Goal: Information Seeking & Learning: Learn about a topic

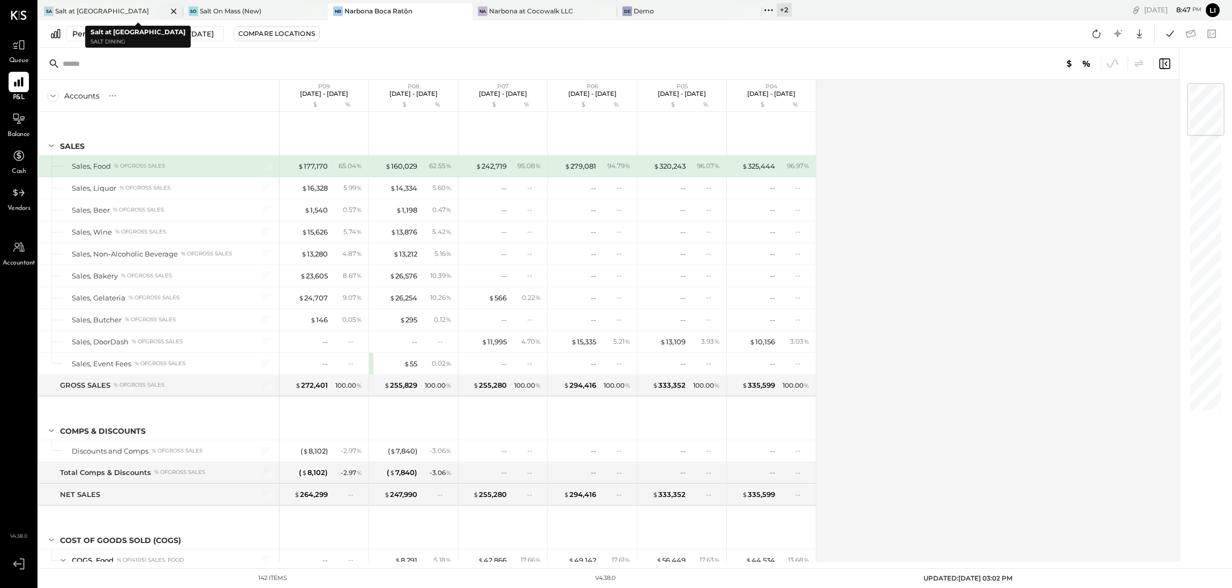
click at [86, 9] on div "Salt at [GEOGRAPHIC_DATA]" at bounding box center [102, 10] width 94 height 9
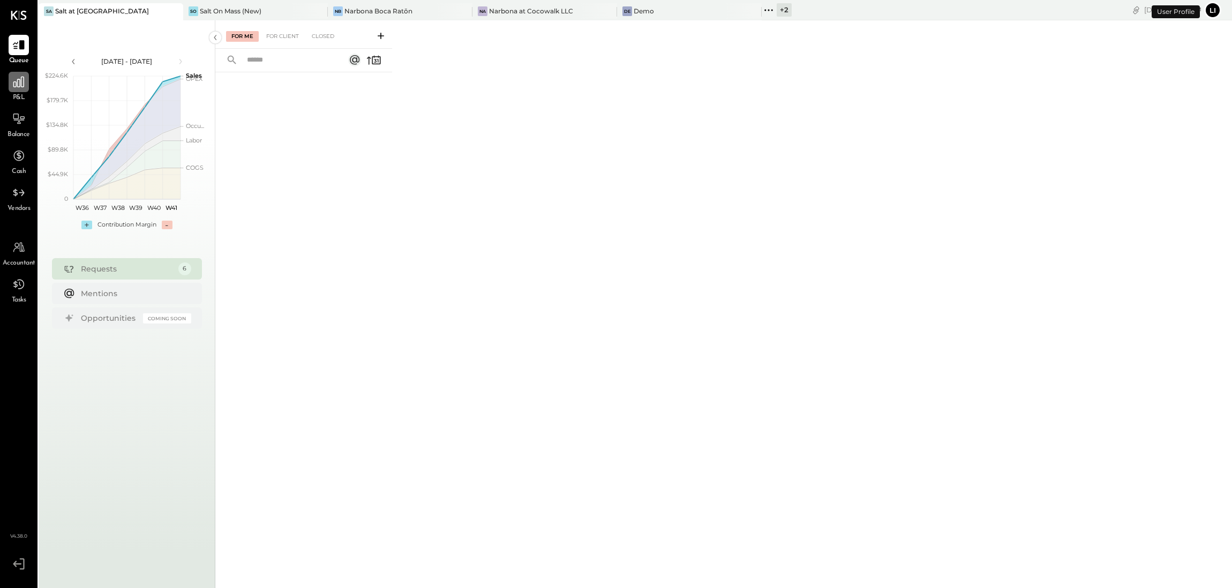
click at [16, 81] on icon at bounding box center [19, 82] width 14 height 14
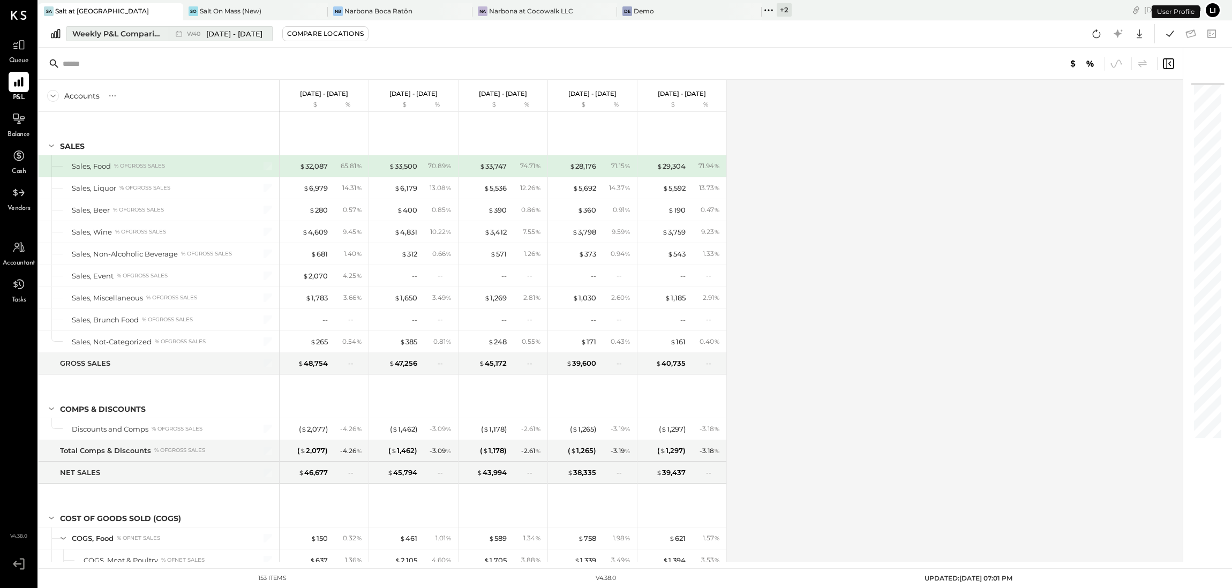
click at [136, 33] on div "Weekly P&L Comparison" at bounding box center [117, 33] width 90 height 11
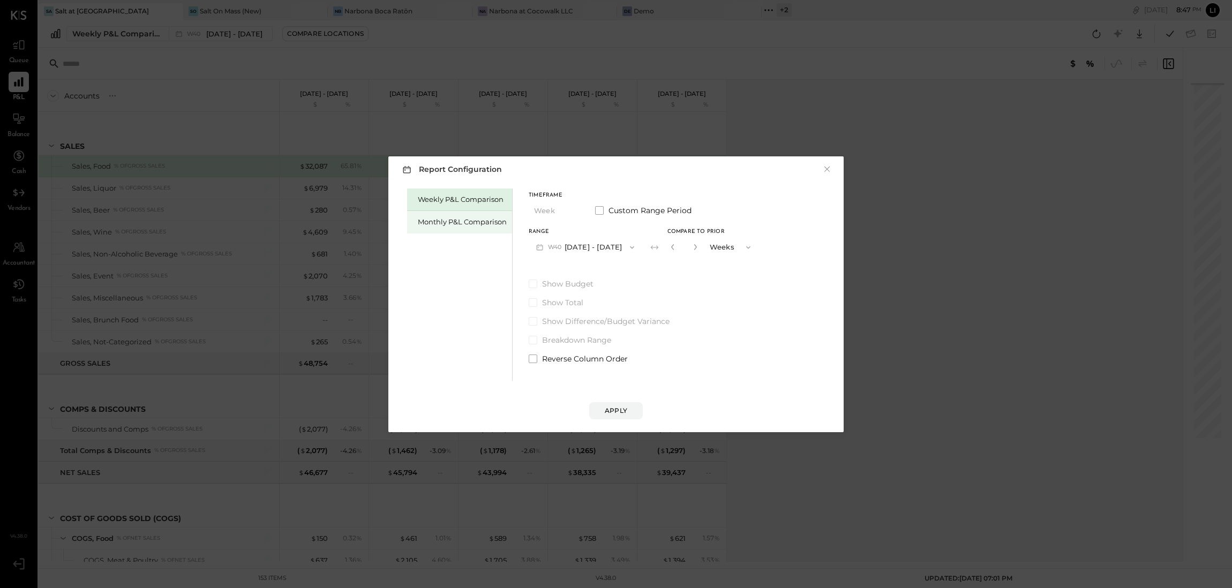
click at [465, 223] on div "Monthly P&L Comparison" at bounding box center [462, 222] width 89 height 10
click at [627, 248] on icon "button" at bounding box center [630, 247] width 9 height 9
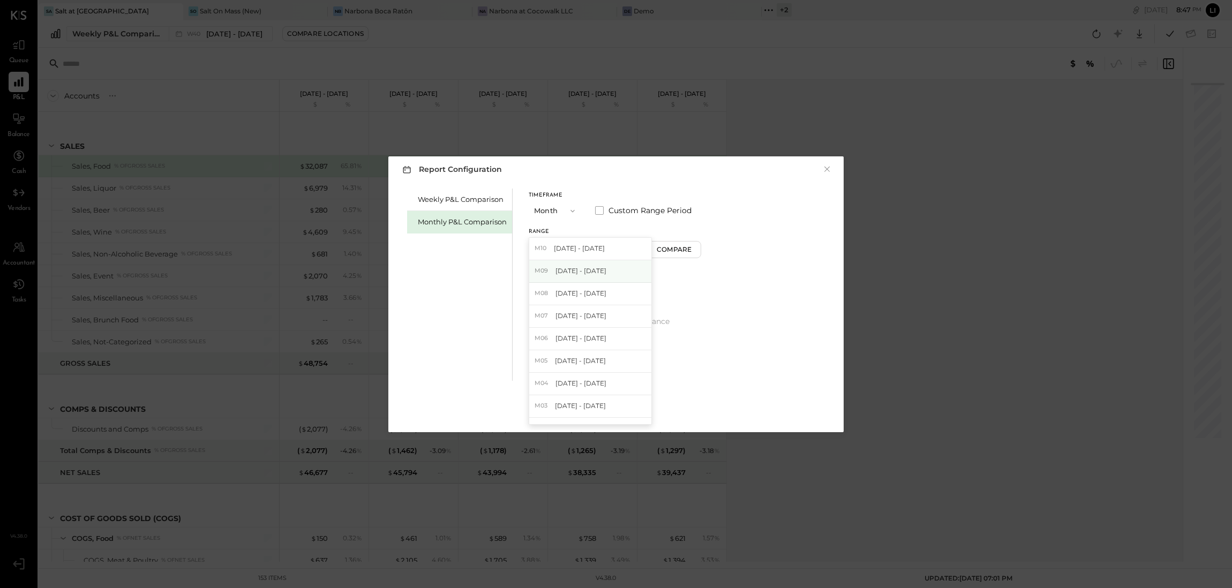
click at [574, 266] on div "M09 [DATE] - [DATE]" at bounding box center [590, 271] width 122 height 22
click at [687, 249] on div "Compare" at bounding box center [675, 249] width 35 height 9
click at [697, 249] on div "*" at bounding box center [695, 247] width 57 height 20
click at [694, 249] on icon "button" at bounding box center [695, 247] width 6 height 6
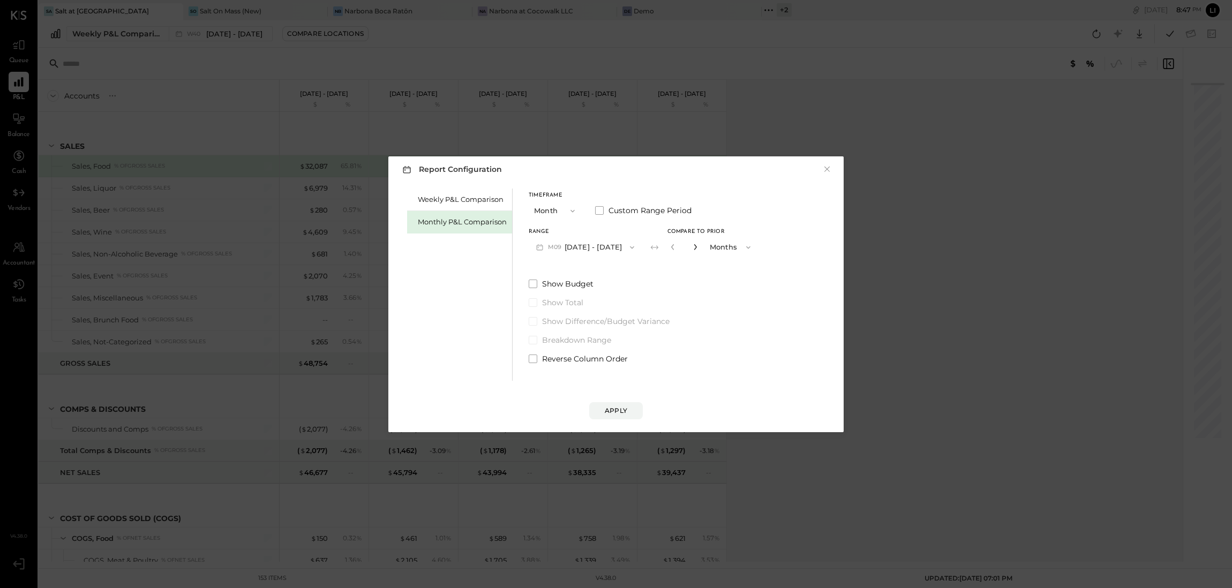
click at [694, 249] on icon "button" at bounding box center [695, 247] width 6 height 6
type input "*"
click at [609, 405] on button "Apply" at bounding box center [616, 410] width 54 height 17
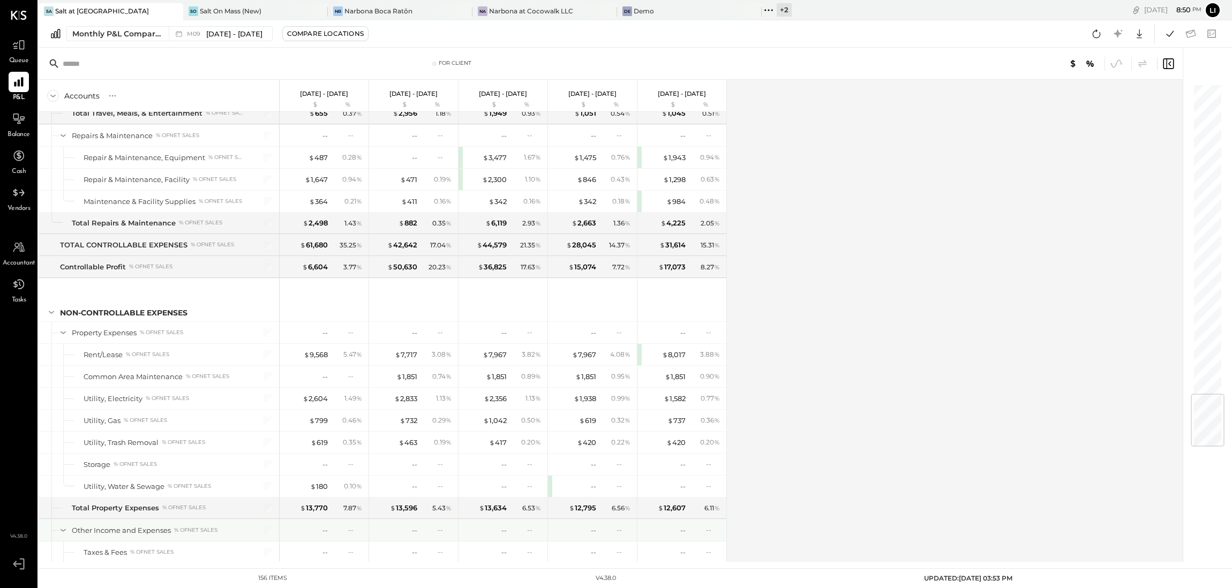
scroll to position [2642, 0]
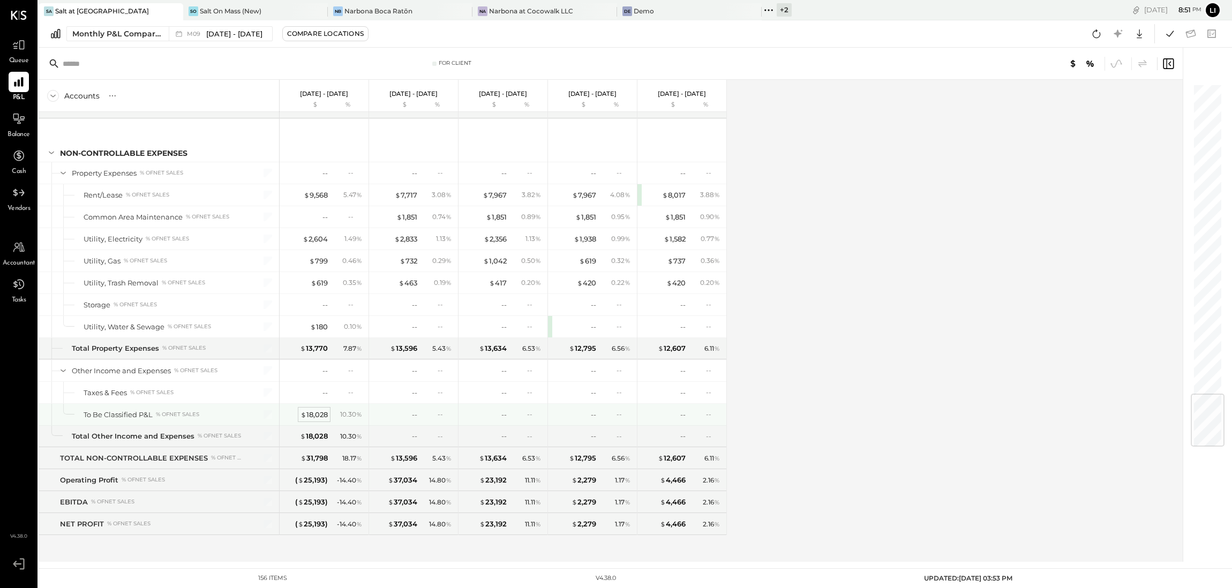
click at [322, 416] on div "$ 18,028" at bounding box center [314, 415] width 27 height 10
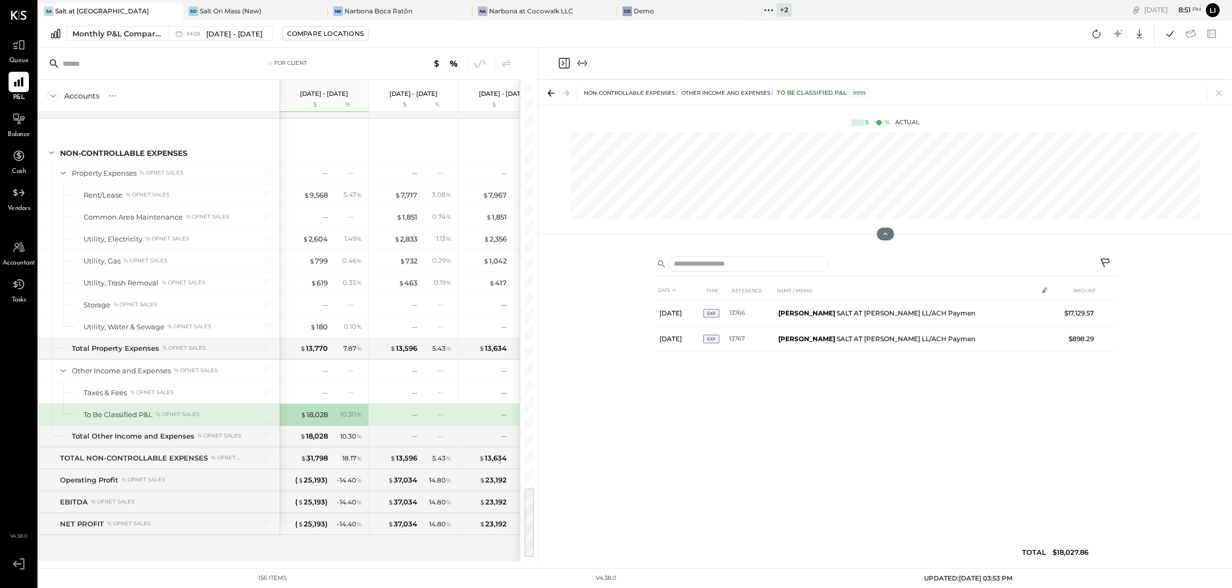
click at [562, 65] on icon "Close panel" at bounding box center [563, 63] width 3 height 5
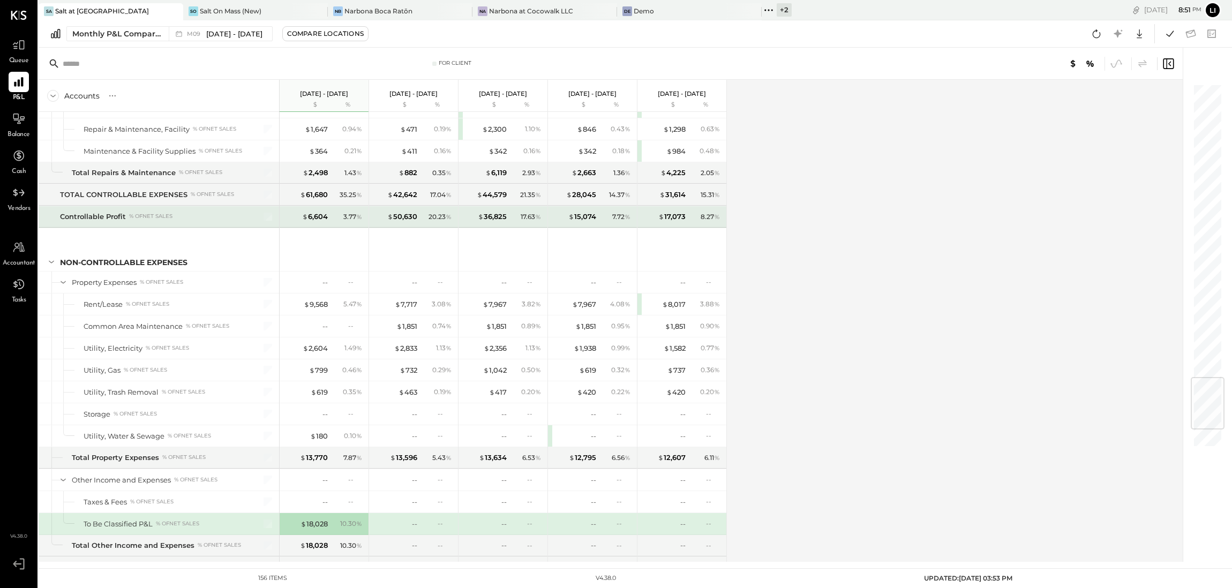
scroll to position [2498, 0]
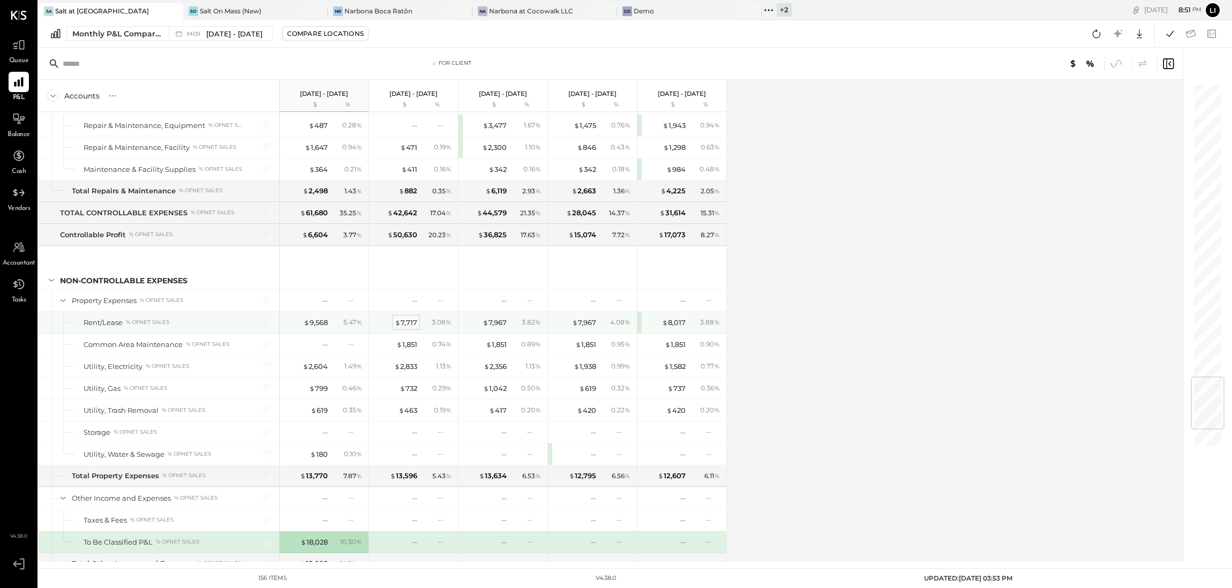
click at [417, 328] on div "$ 7,717" at bounding box center [406, 323] width 22 height 10
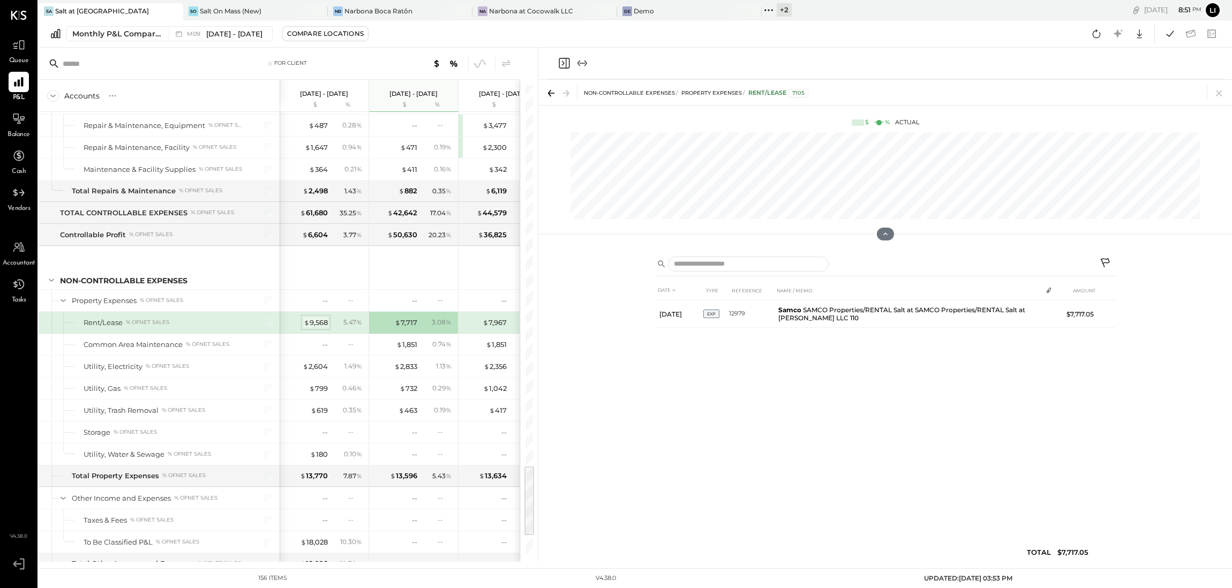
click at [317, 328] on div "$ 9,568" at bounding box center [316, 323] width 24 height 10
click at [408, 350] on div "$ 1,851" at bounding box center [406, 345] width 21 height 10
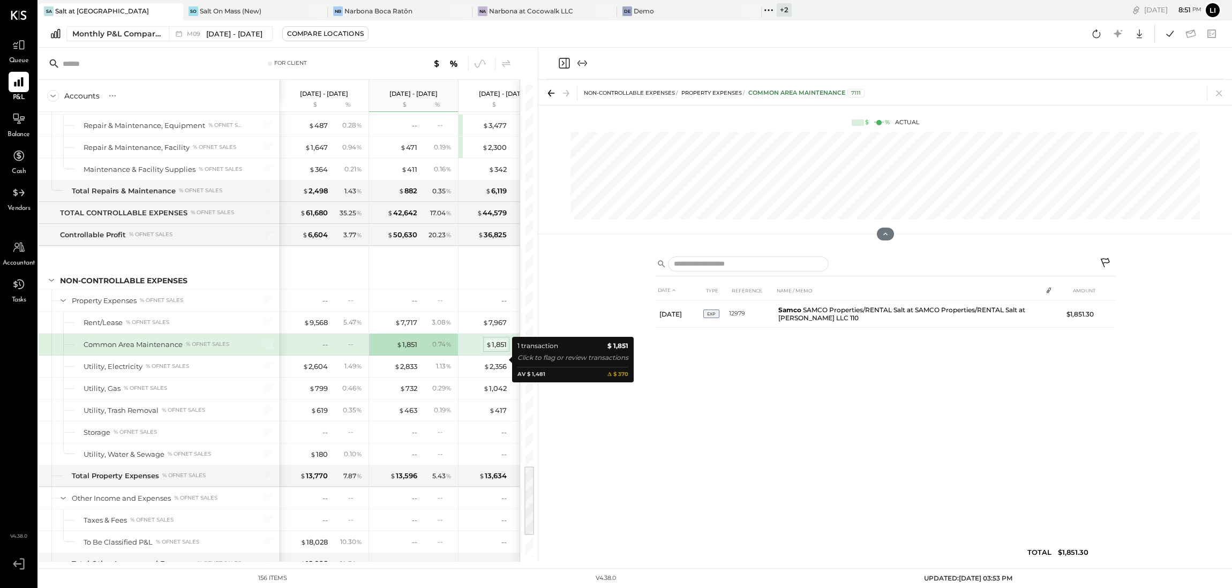
click at [497, 350] on div "$ 1,851" at bounding box center [496, 345] width 21 height 10
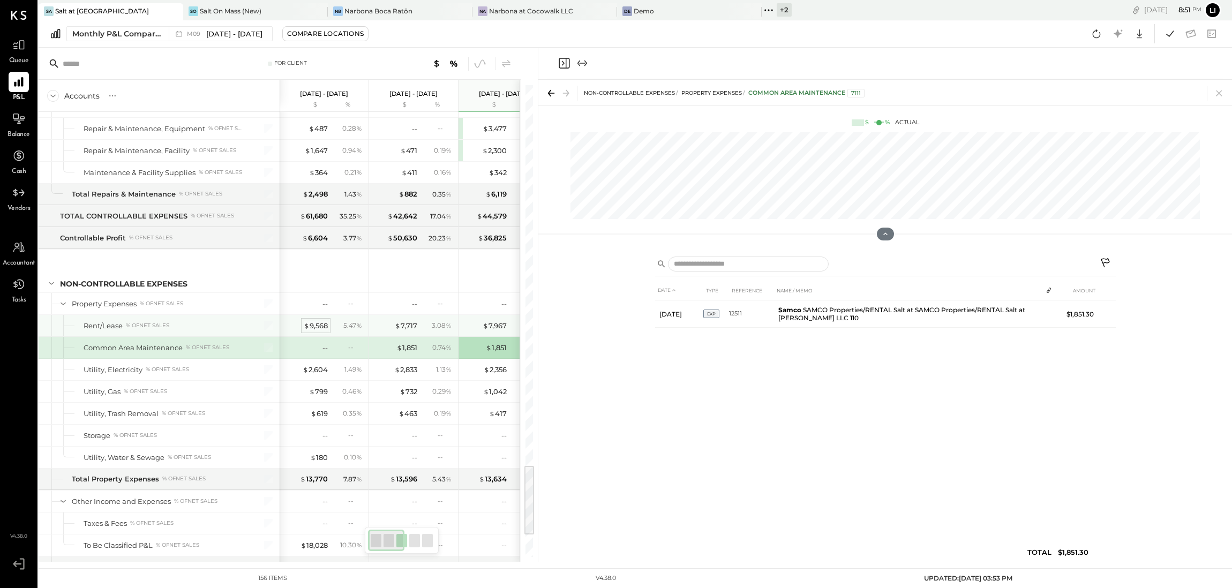
click at [314, 331] on div "$ 9,568" at bounding box center [316, 326] width 24 height 10
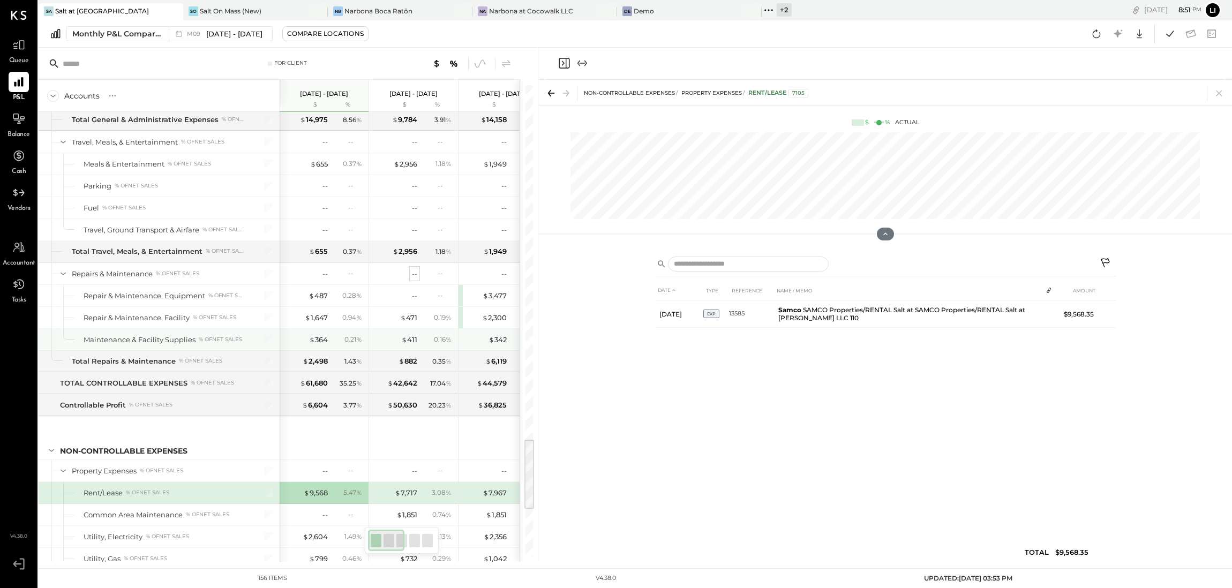
scroll to position [2325, 0]
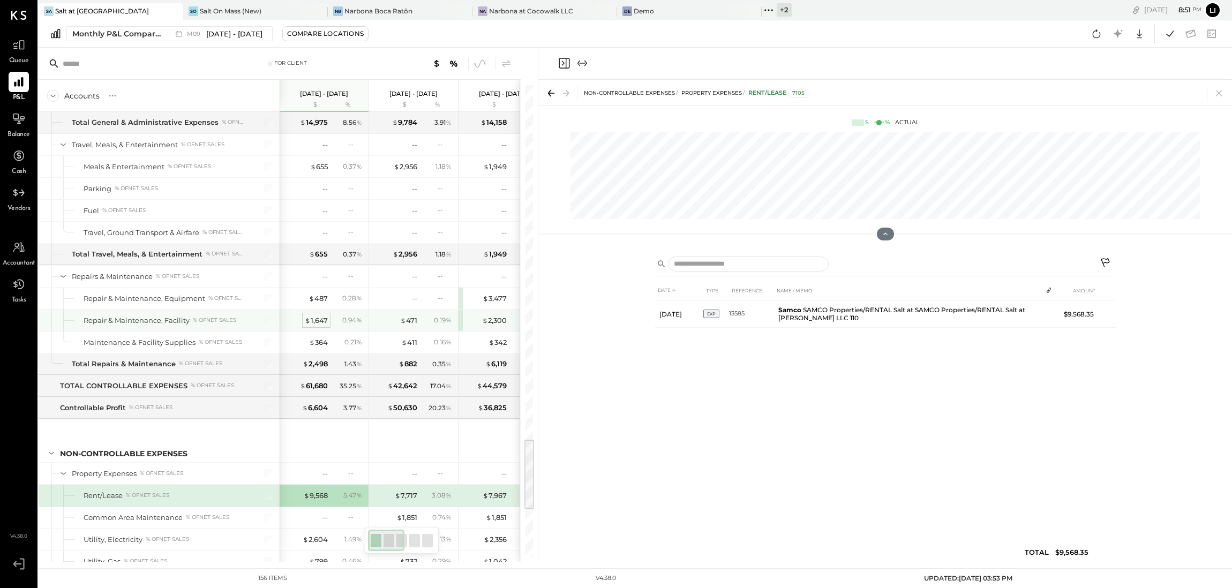
click at [320, 326] on div "$ 1,647" at bounding box center [316, 321] width 23 height 10
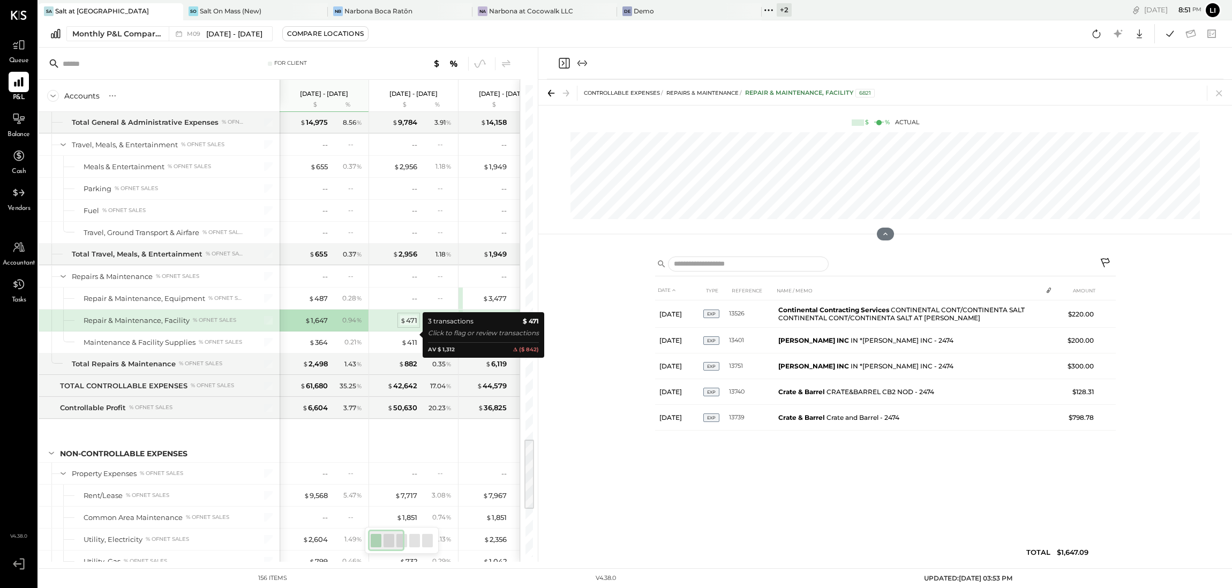
click at [408, 326] on div "$ 471" at bounding box center [408, 321] width 17 height 10
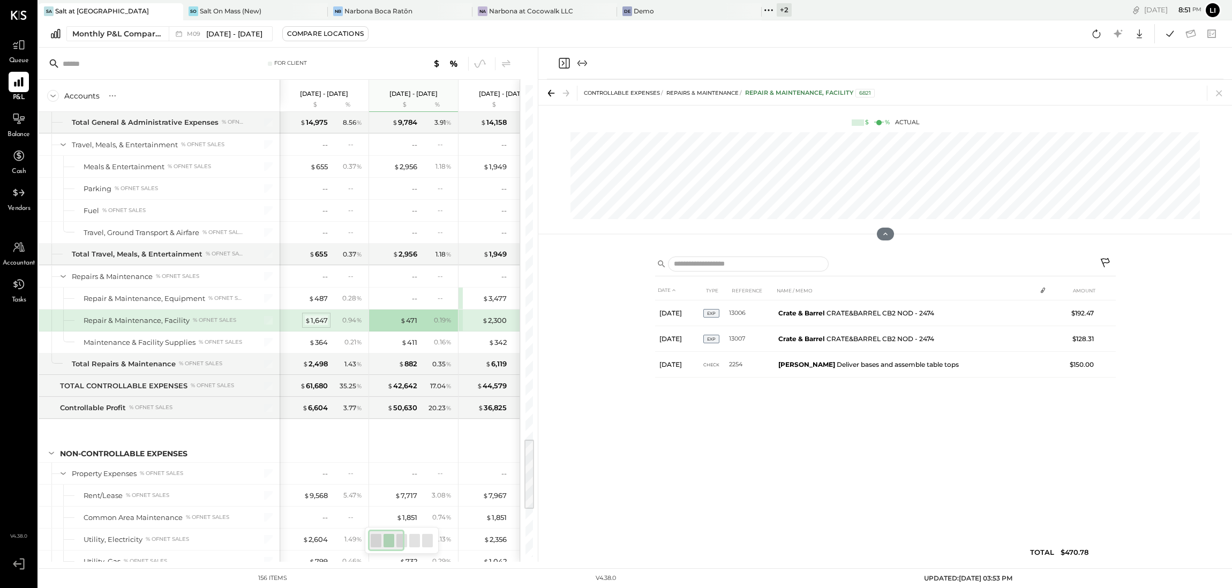
click at [319, 326] on div "$ 1,647" at bounding box center [316, 321] width 23 height 10
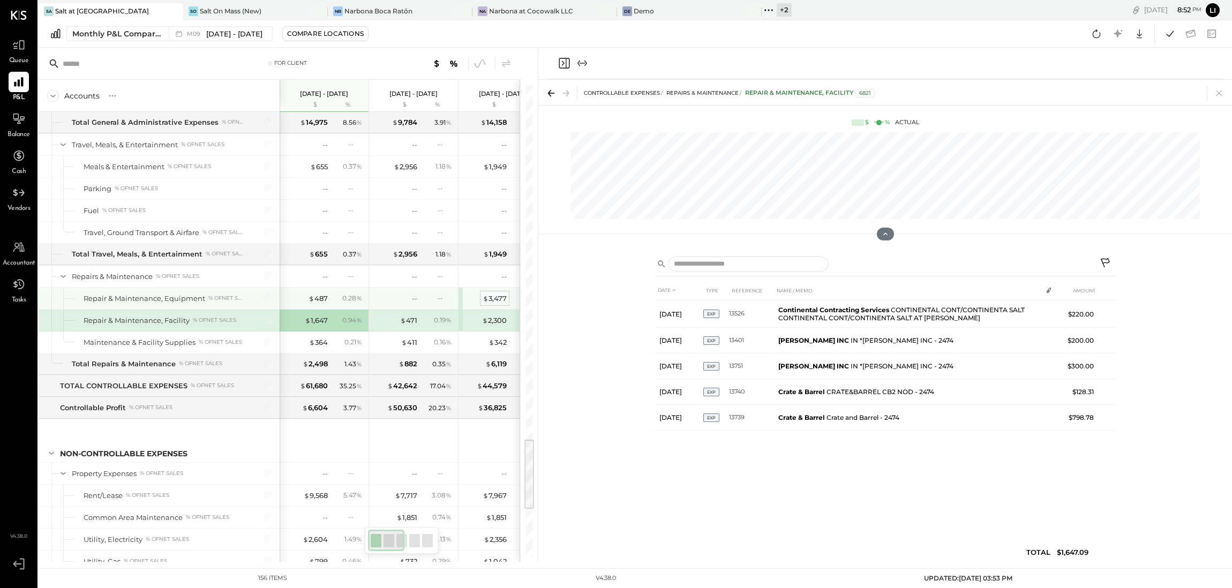
click at [498, 304] on div "$ 3,477" at bounding box center [495, 299] width 24 height 10
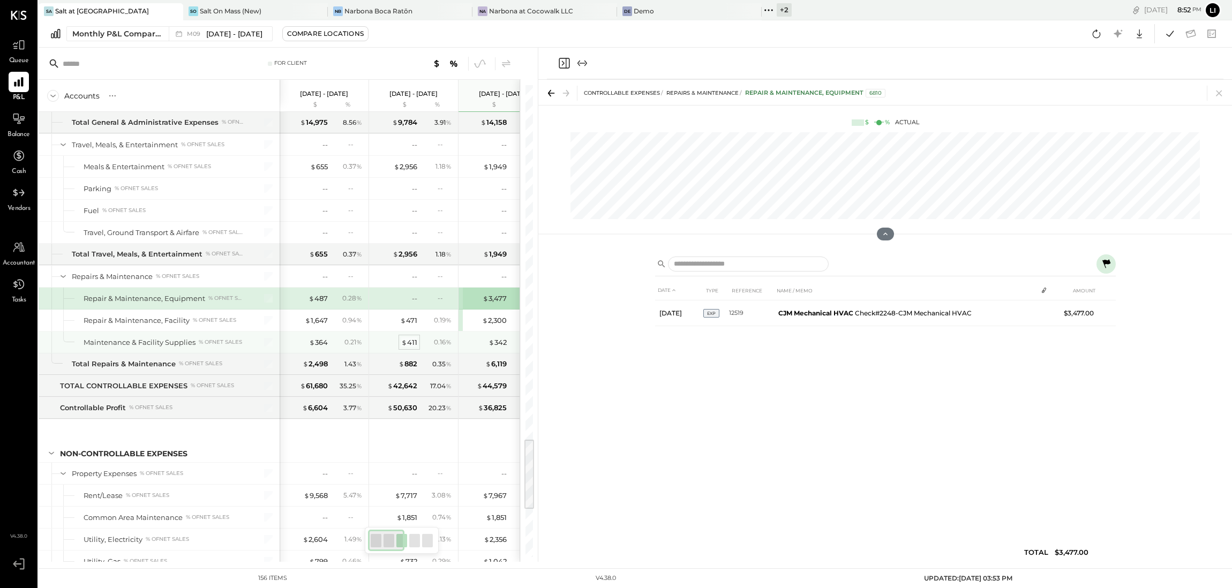
click at [408, 348] on div "$ 411" at bounding box center [409, 342] width 16 height 10
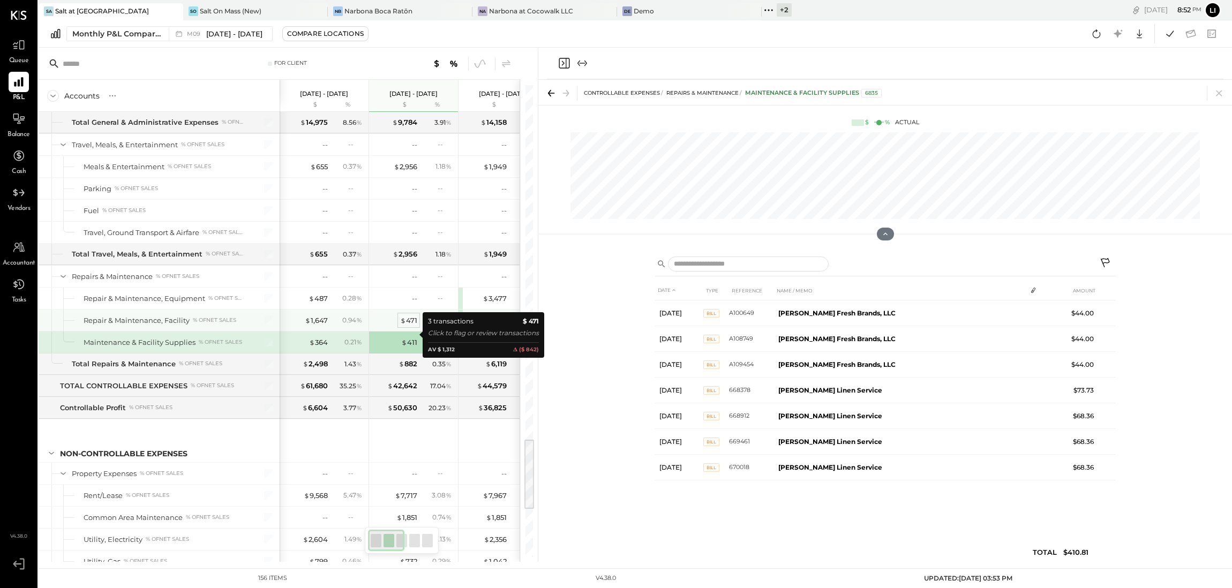
click at [411, 326] on div "$ 471" at bounding box center [408, 321] width 17 height 10
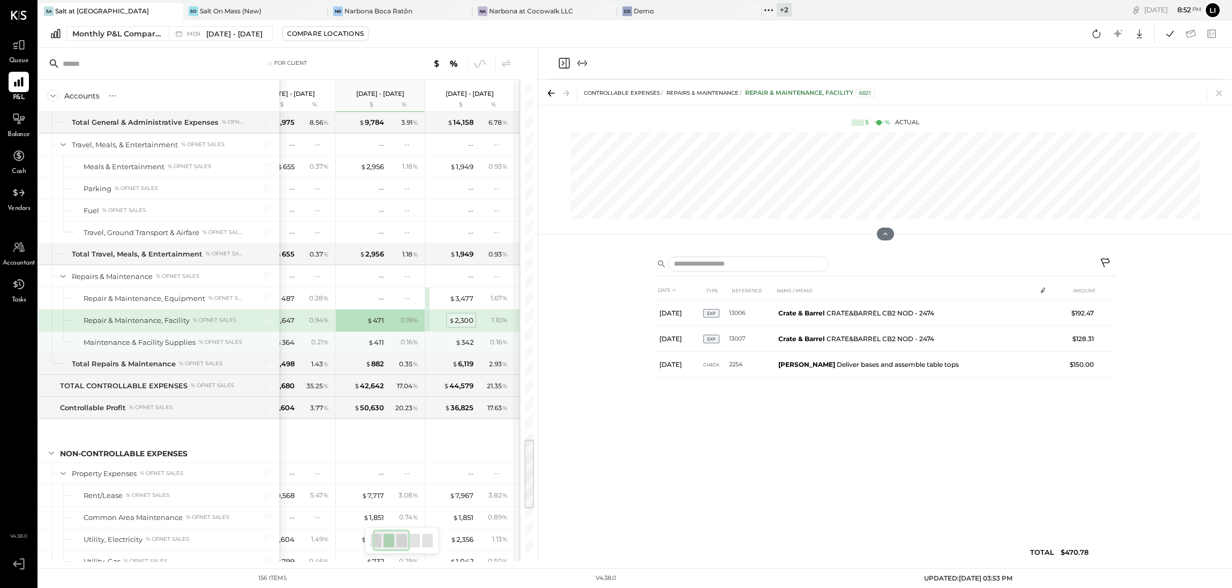
scroll to position [2323, 0]
click at [456, 327] on div "$ 2,300" at bounding box center [461, 322] width 25 height 10
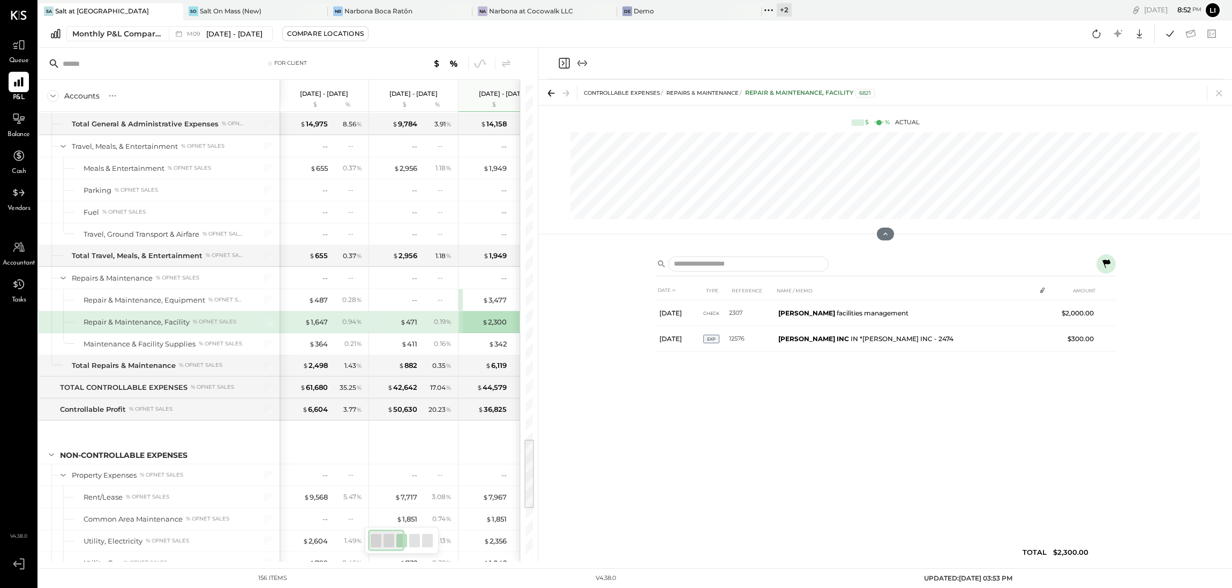
scroll to position [2324, 0]
click at [420, 326] on div "0.19 %" at bounding box center [437, 322] width 35 height 10
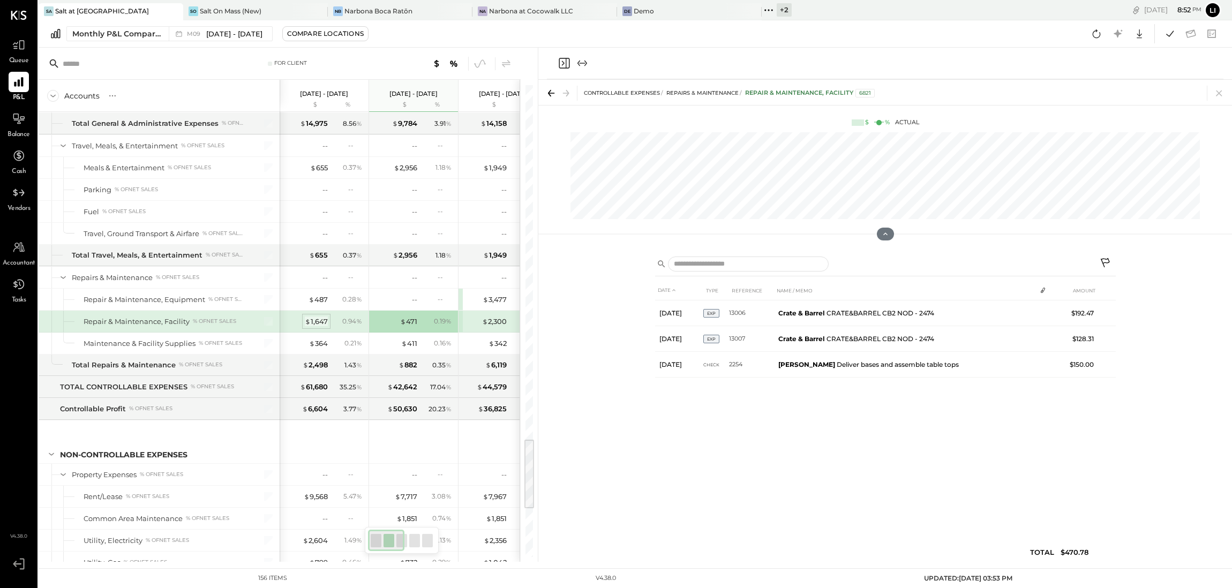
click at [321, 327] on div "$ 1,647" at bounding box center [316, 322] width 23 height 10
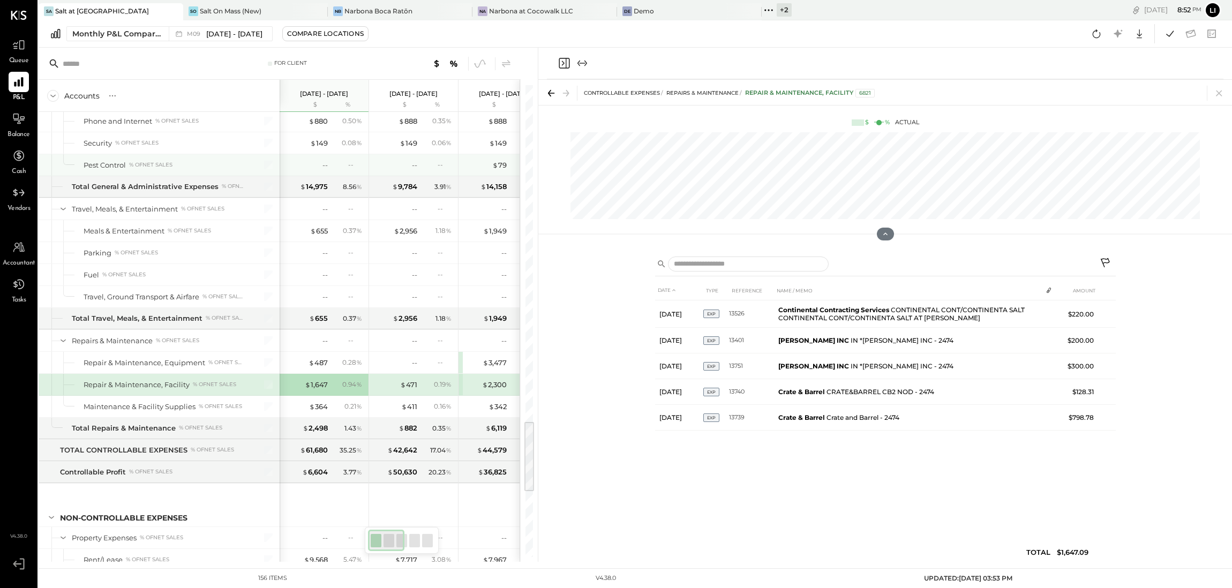
scroll to position [2205, 0]
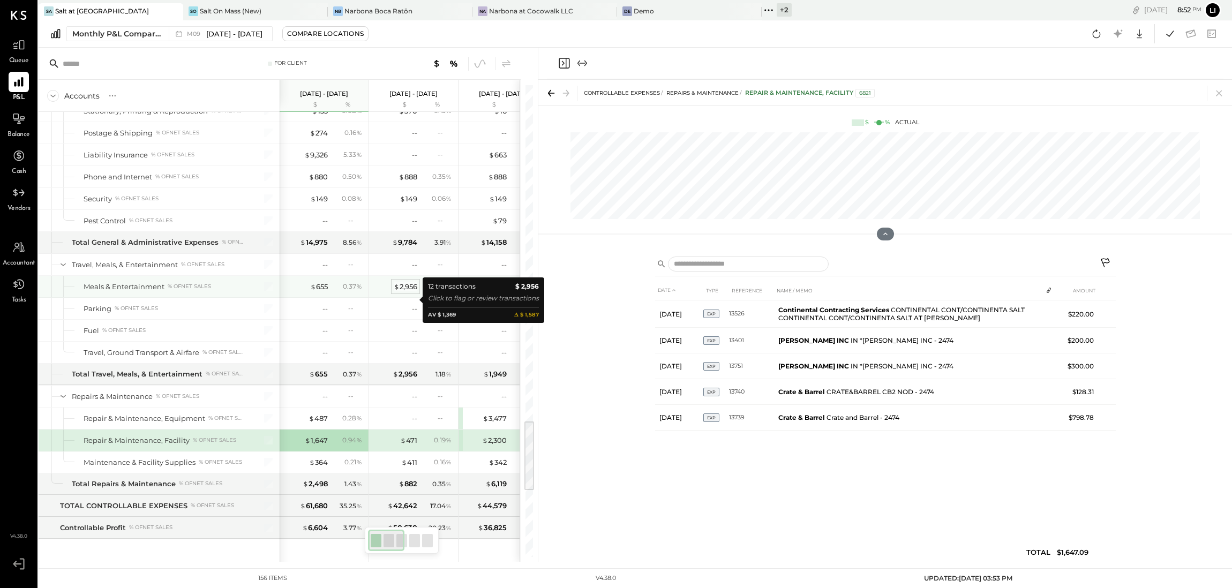
click at [404, 292] on div "$ 2,956" at bounding box center [406, 287] width 24 height 10
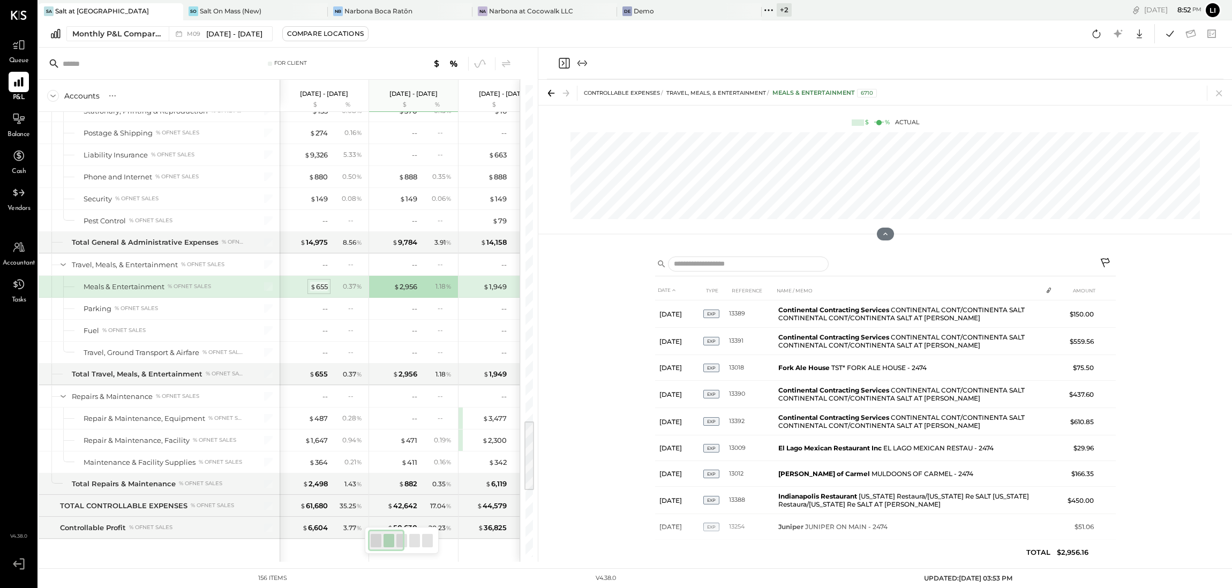
click at [324, 292] on div "$ 655" at bounding box center [319, 287] width 18 height 10
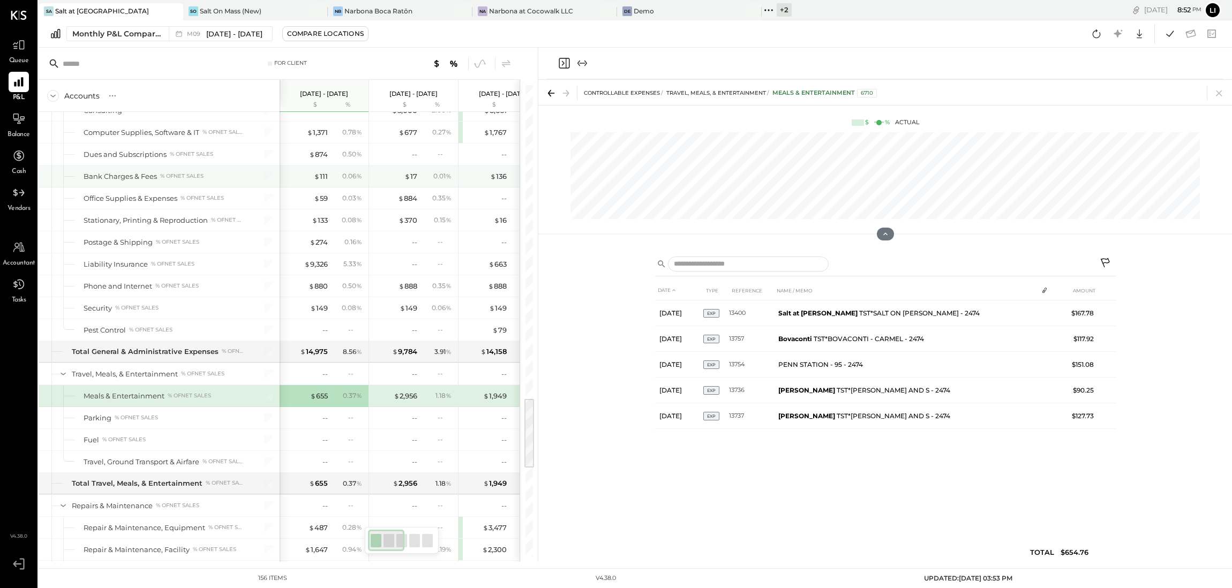
scroll to position [2026, 0]
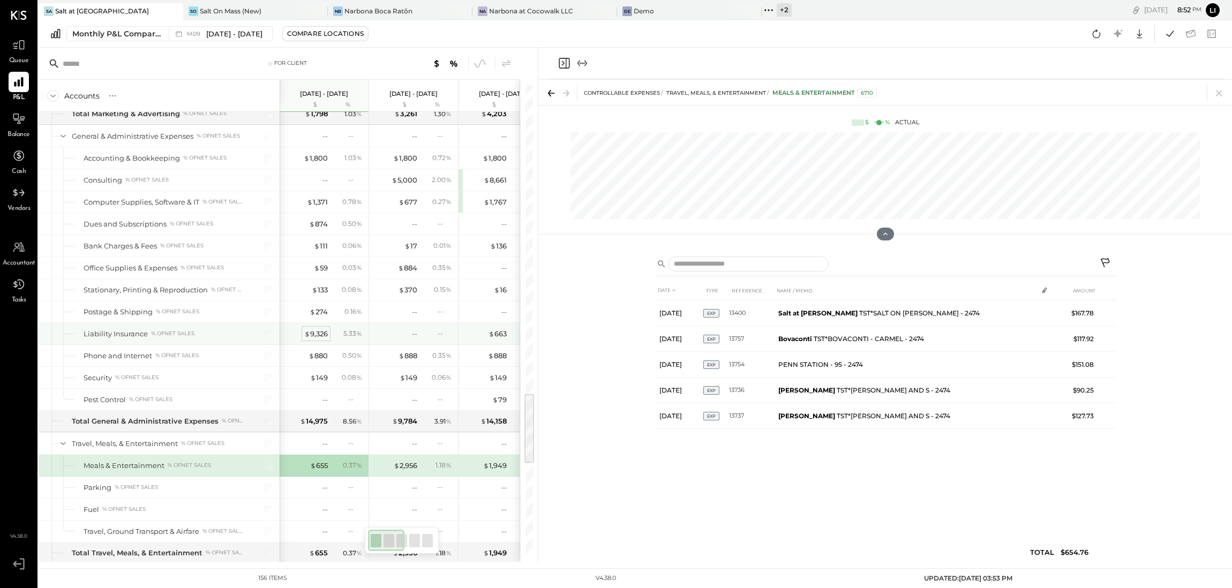
click at [326, 339] on div "$ 9,326" at bounding box center [316, 334] width 24 height 10
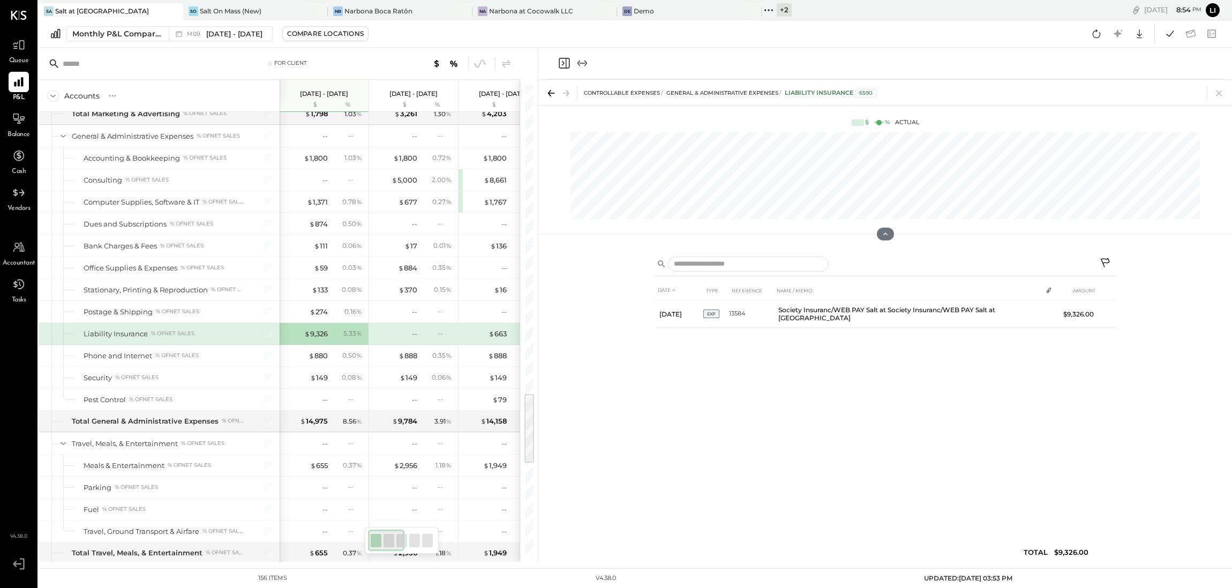
click at [564, 66] on icon "Close panel" at bounding box center [564, 63] width 13 height 13
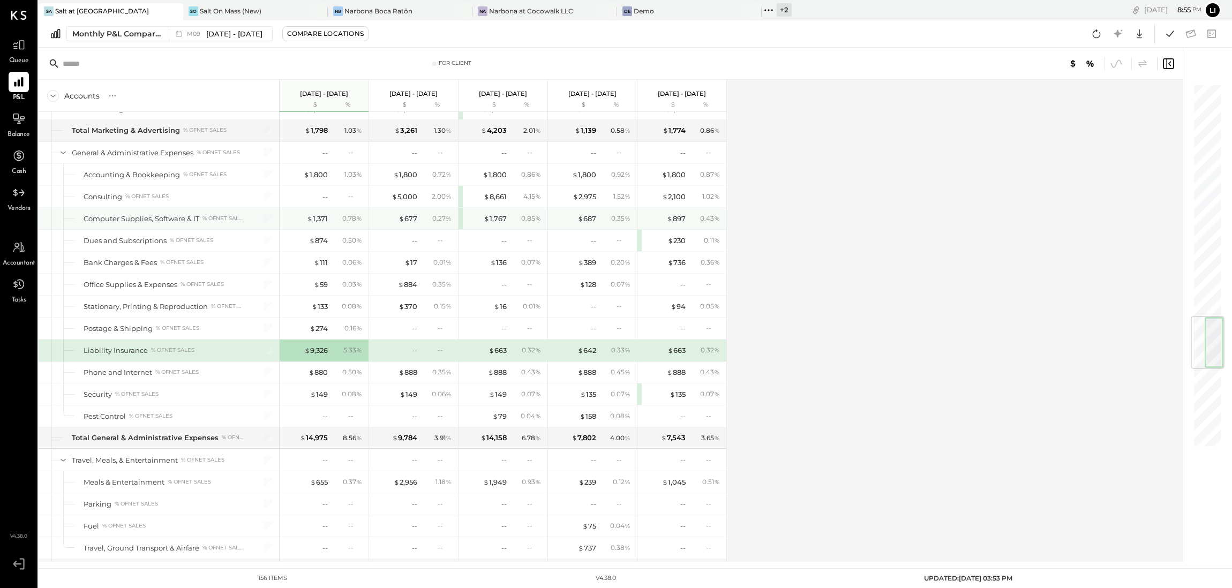
scroll to position [1982, 0]
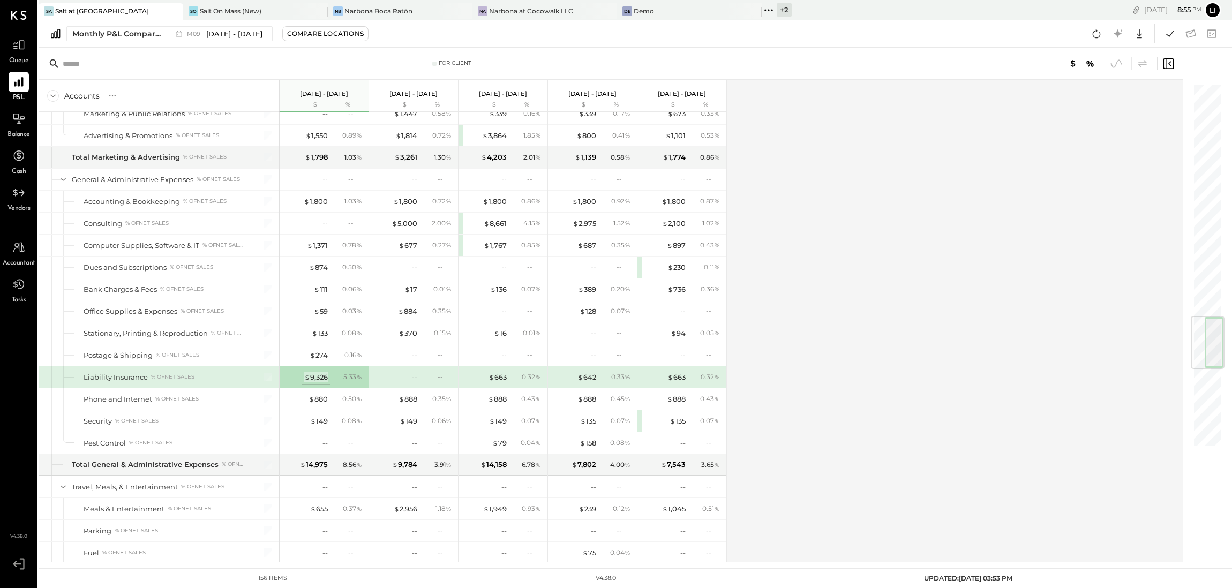
click at [320, 382] on div "$ 9,326" at bounding box center [316, 377] width 24 height 10
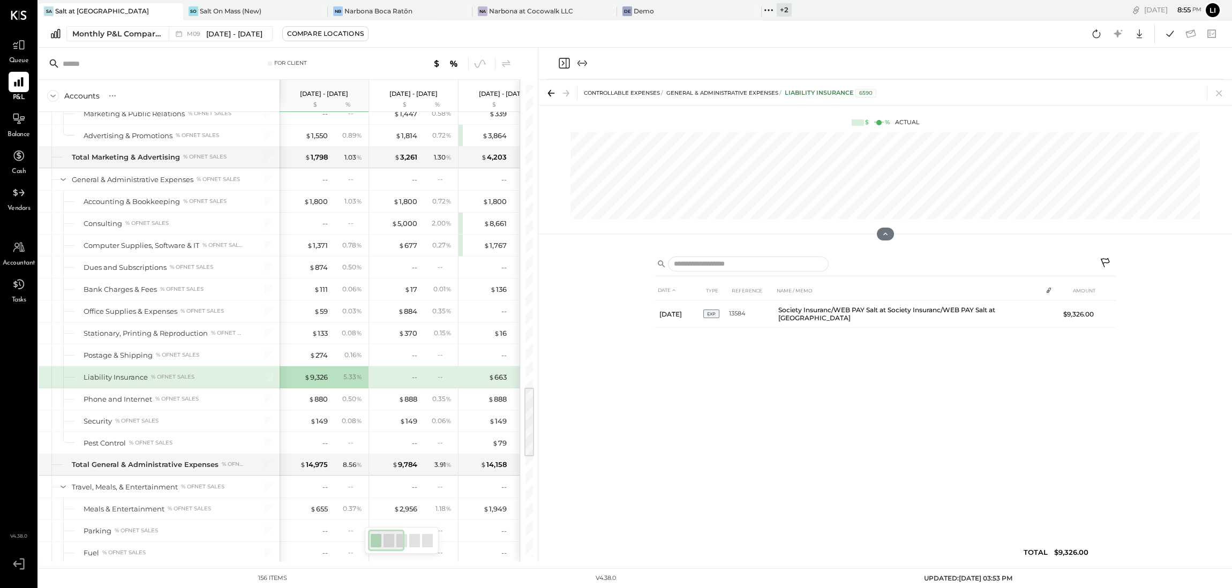
click at [927, 385] on div "DATE TYPE REFERENCE NAME / MEMO AMOUNT [DATE] EXP 13584 Society Insuranc/WEB PA…" at bounding box center [885, 424] width 461 height 287
click at [831, 417] on div "DATE TYPE REFERENCE NAME / MEMO AMOUNT [DATE] EXP 13584 Society Insuranc/WEB PA…" at bounding box center [885, 424] width 461 height 287
click at [567, 61] on icon "Close panel" at bounding box center [564, 63] width 13 height 13
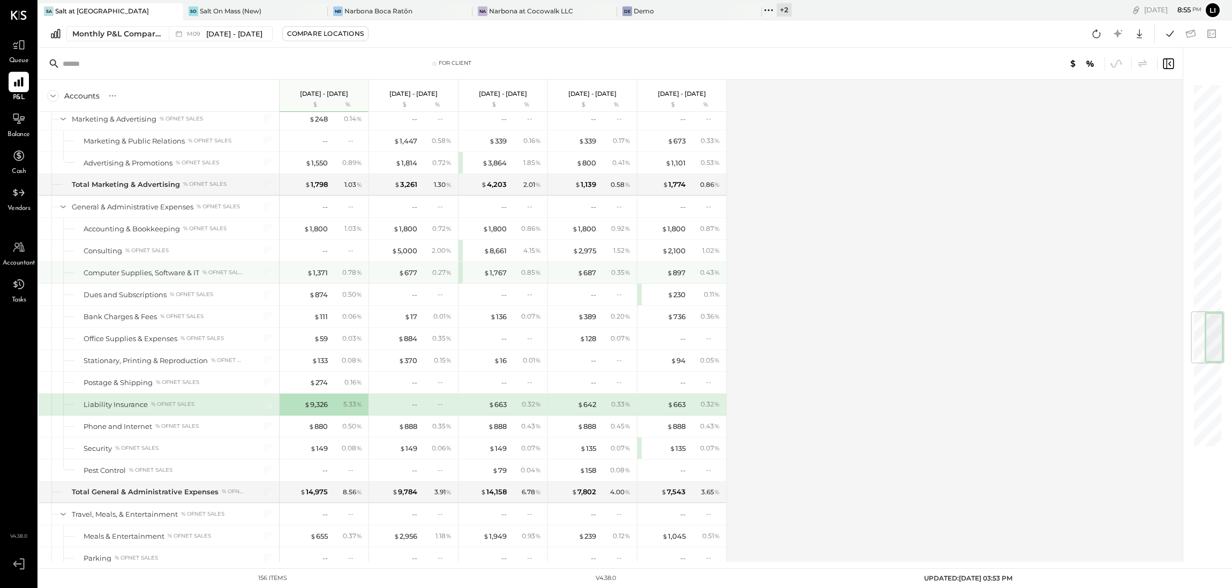
scroll to position [1933, 0]
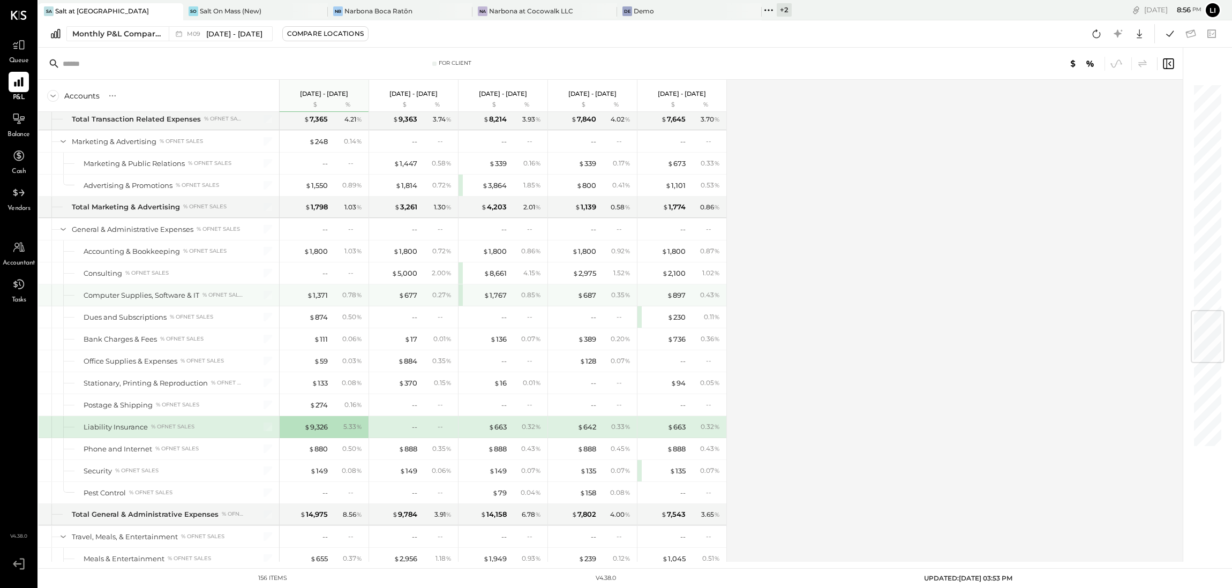
click at [420, 300] on div "0.27 %" at bounding box center [437, 295] width 35 height 10
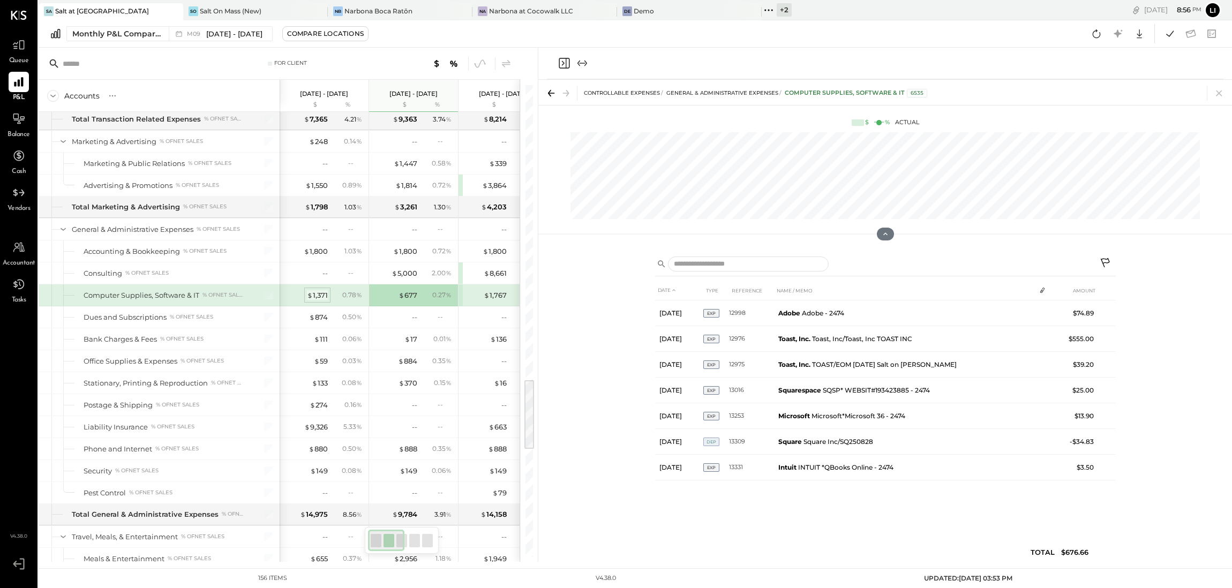
click at [316, 301] on div "$ 1,371" at bounding box center [317, 295] width 21 height 10
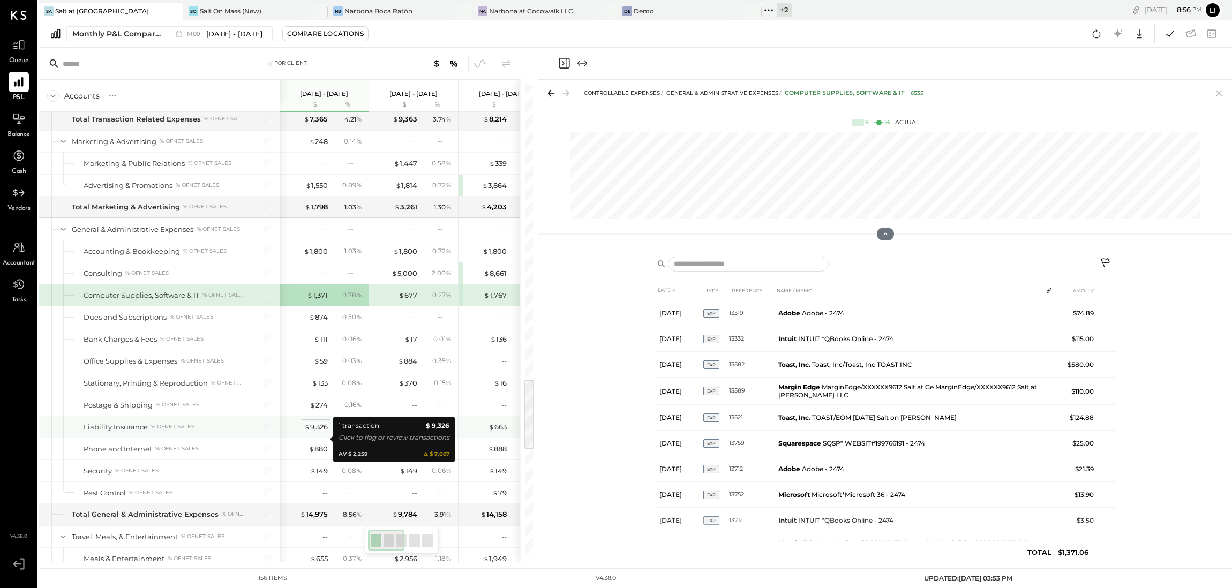
click at [327, 432] on div "$ 9,326" at bounding box center [316, 427] width 24 height 10
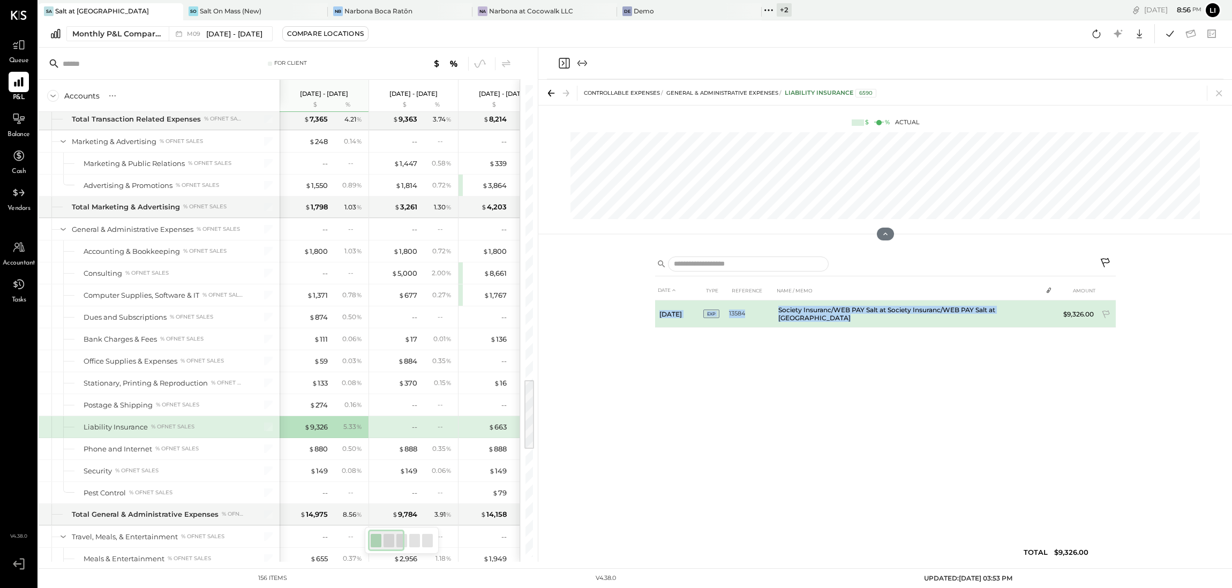
drag, startPoint x: 1128, startPoint y: 313, endPoint x: 1042, endPoint y: 316, distance: 85.7
click at [1042, 316] on div "DATE TYPE REFERENCE NAME / MEMO AMOUNT [DATE] EXP 13584 Society Insuranc/WEB PA…" at bounding box center [885, 405] width 694 height 313
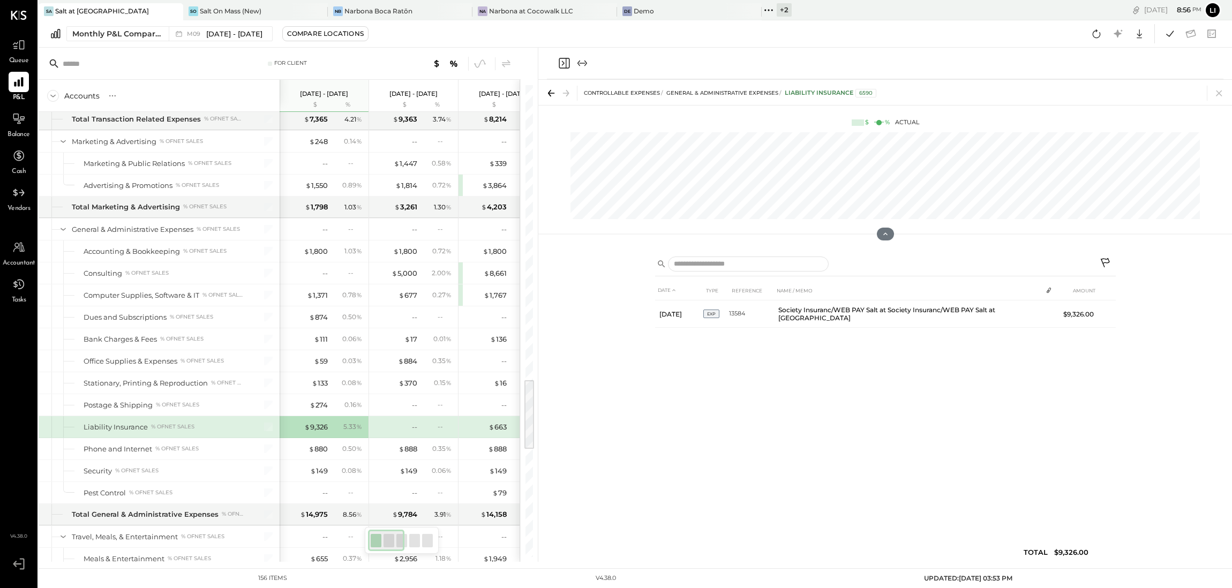
click at [809, 478] on div "DATE TYPE REFERENCE NAME / MEMO AMOUNT [DATE] EXP 13584 Society Insuranc/WEB PA…" at bounding box center [885, 424] width 461 height 287
click at [706, 440] on div "DATE TYPE REFERENCE NAME / MEMO AMOUNT [DATE] EXP 13584 Society Insuranc/WEB PA…" at bounding box center [885, 424] width 461 height 287
click at [568, 67] on icon "Close panel" at bounding box center [564, 63] width 11 height 11
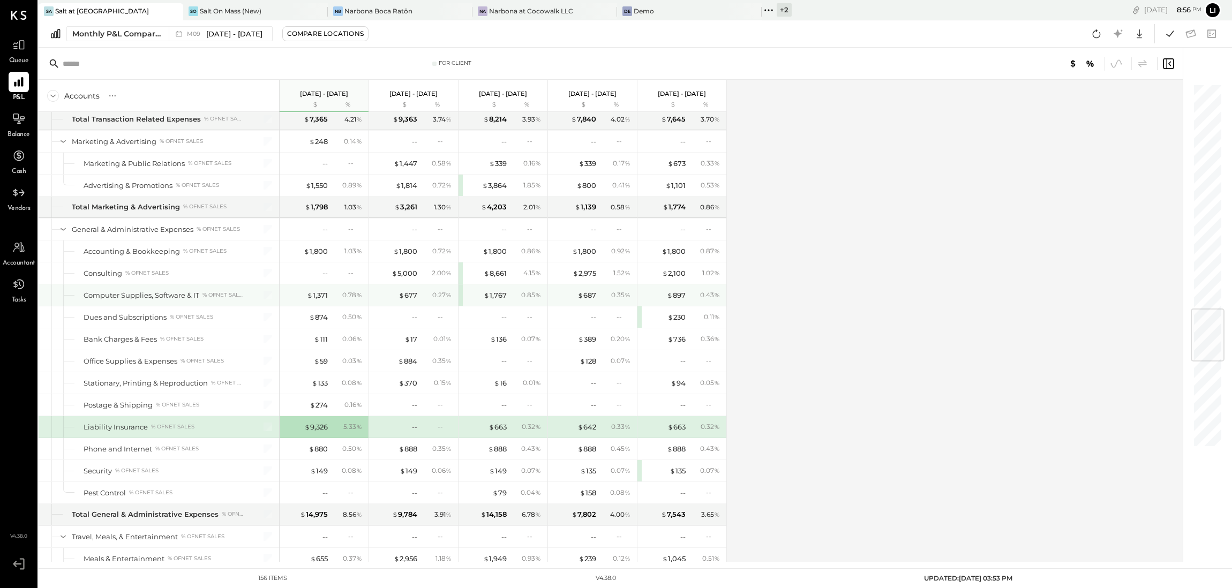
scroll to position [1913, 0]
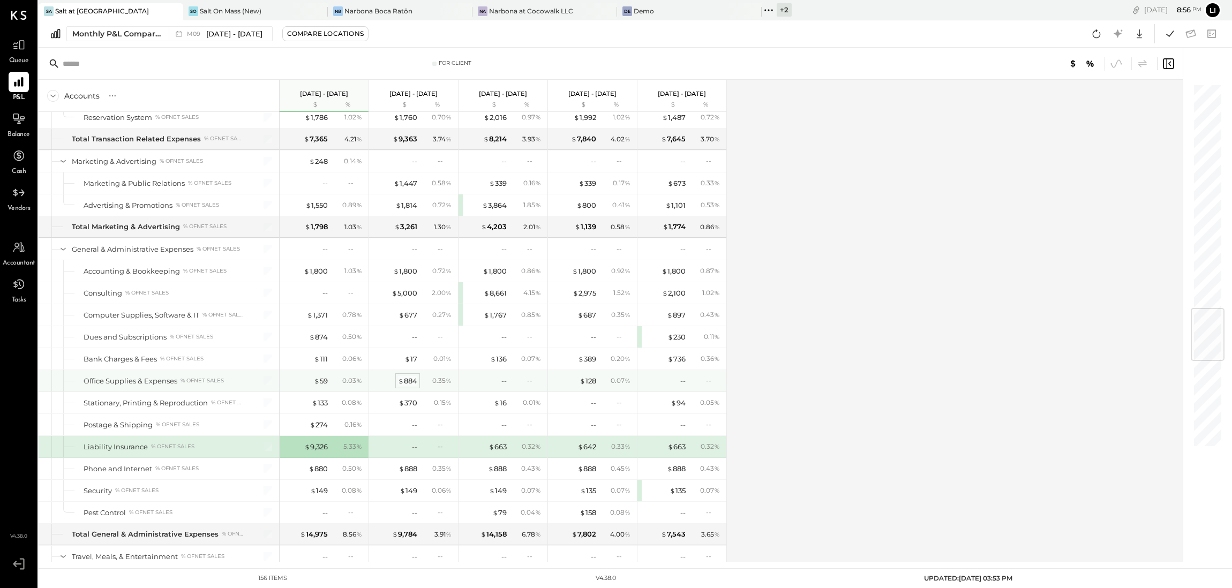
click at [417, 386] on div "$ 884" at bounding box center [407, 381] width 19 height 10
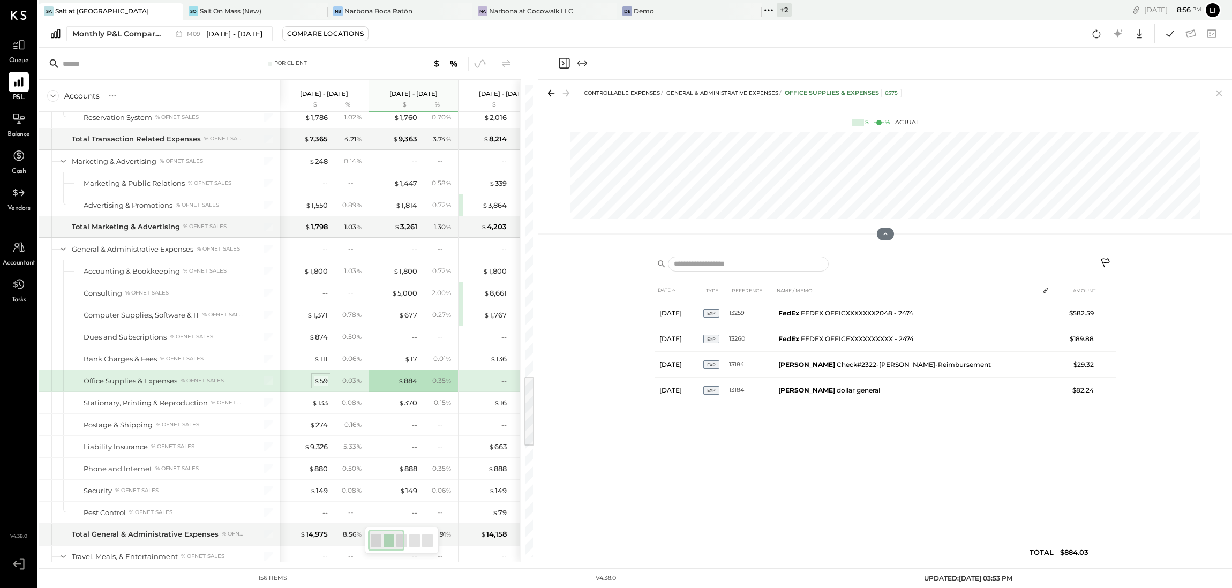
click at [325, 386] on div "$ 59" at bounding box center [321, 381] width 14 height 10
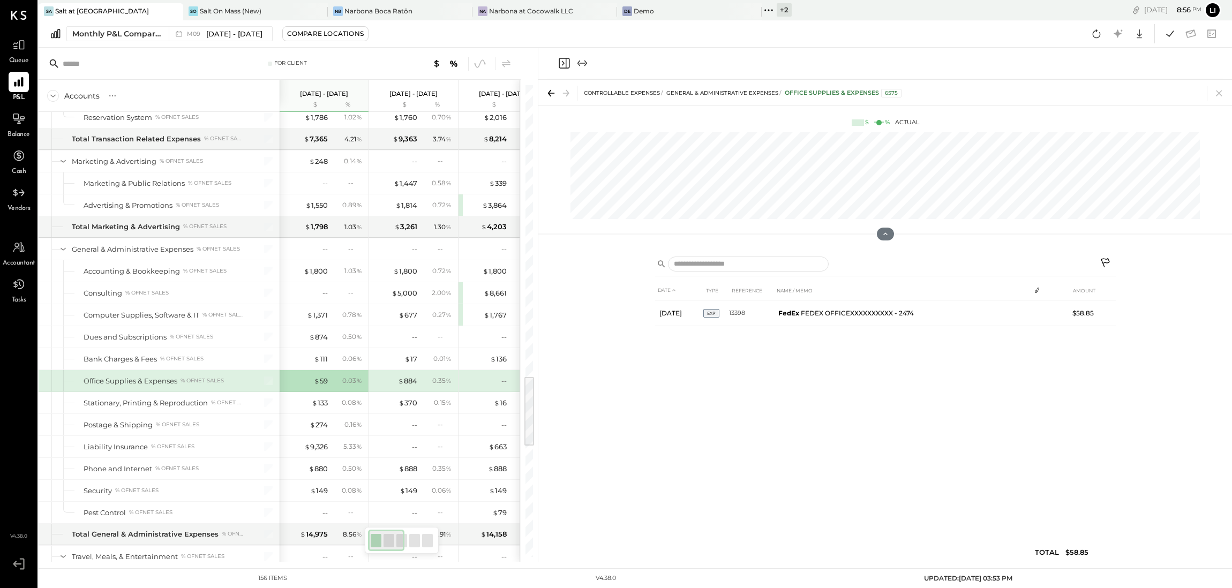
click at [657, 381] on div "DATE TYPE REFERENCE NAME / MEMO AMOUNT [DATE] EXP 13398 FedEx FEDEX OFFICEXXXXX…" at bounding box center [885, 424] width 461 height 287
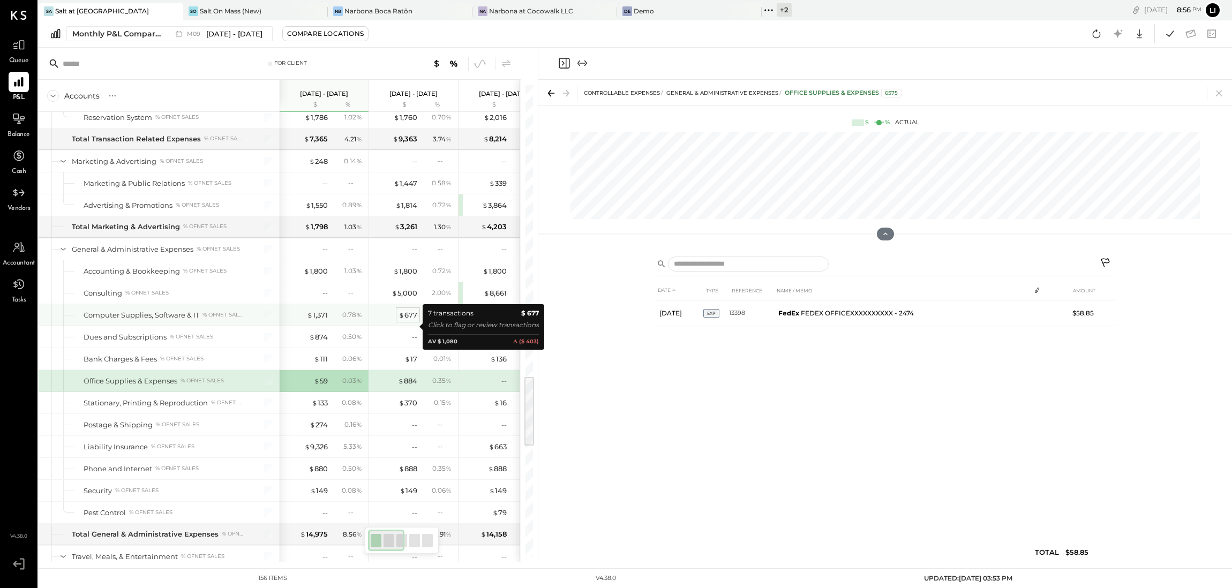
click at [410, 320] on div "$ 677" at bounding box center [408, 315] width 19 height 10
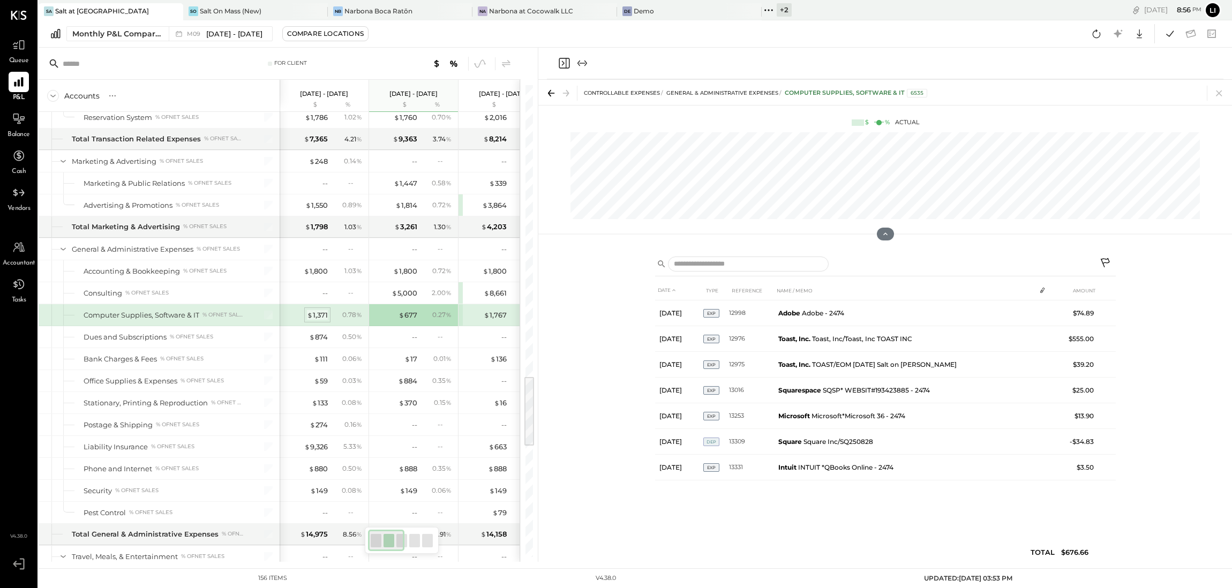
click at [318, 320] on div "$ 1,371" at bounding box center [317, 315] width 21 height 10
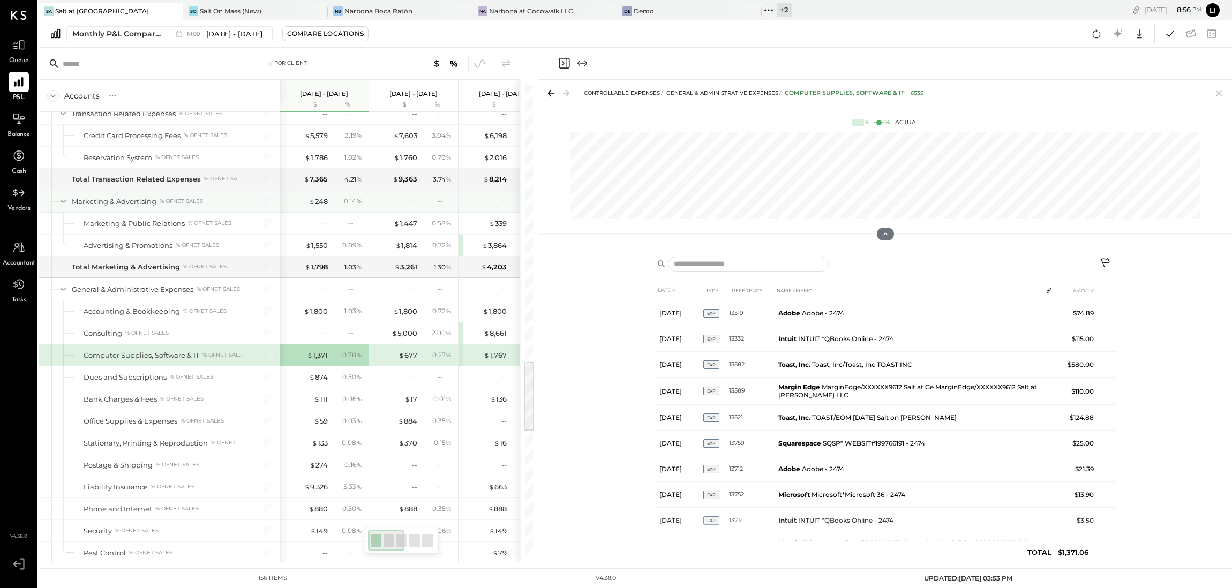
scroll to position [1808, 0]
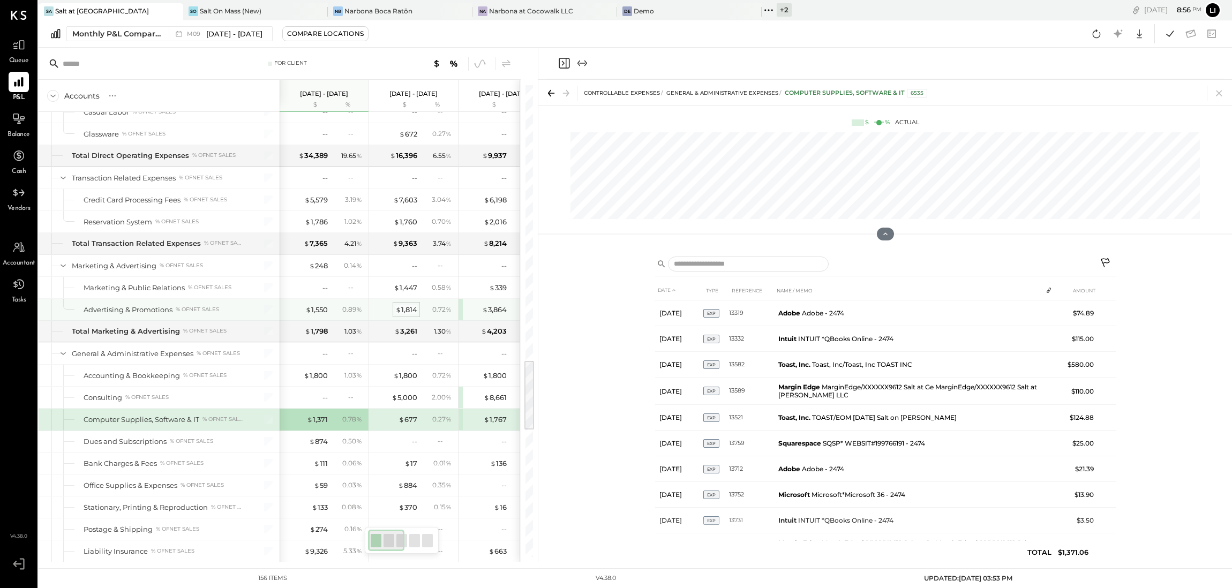
click at [410, 315] on div "$ 1,814" at bounding box center [406, 310] width 22 height 10
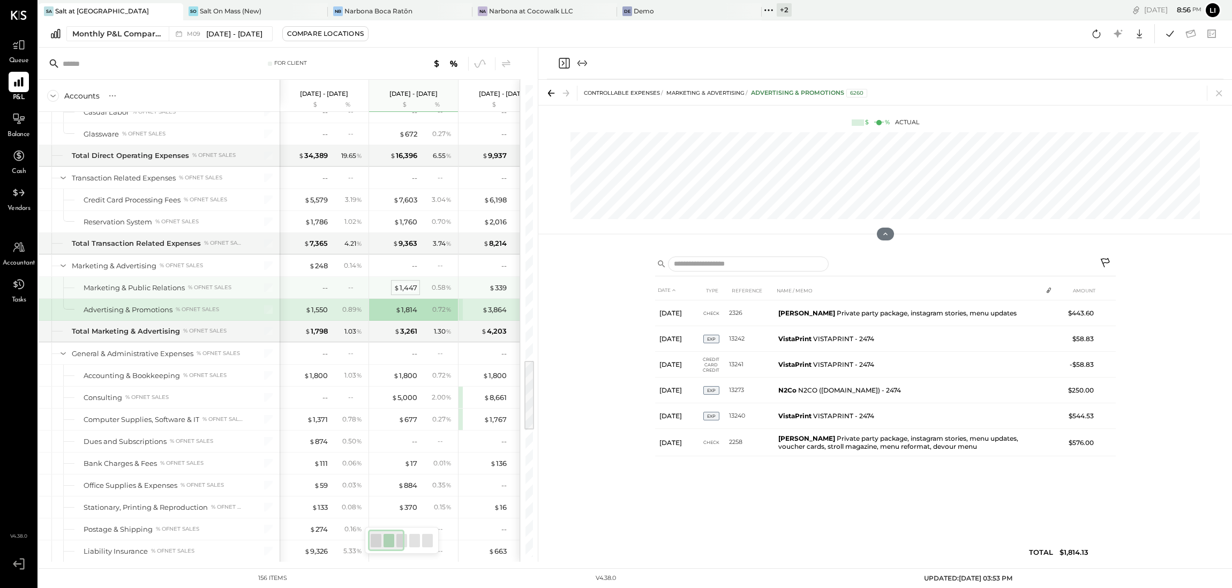
click at [409, 293] on div "$ 1,447" at bounding box center [406, 288] width 24 height 10
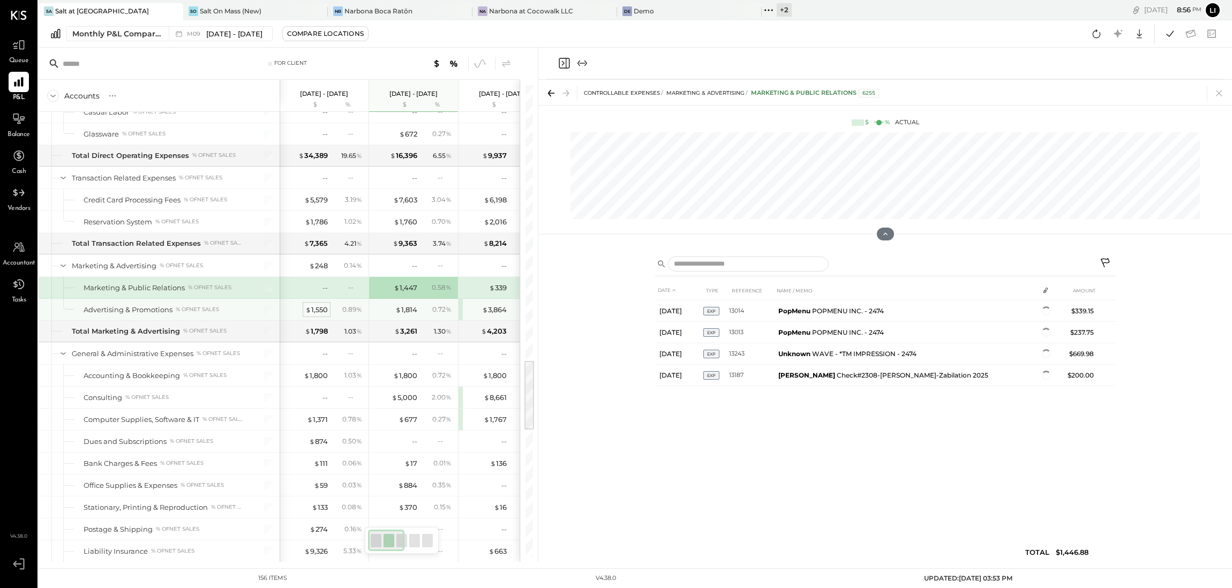
click at [320, 315] on div "$ 1,550" at bounding box center [316, 310] width 22 height 10
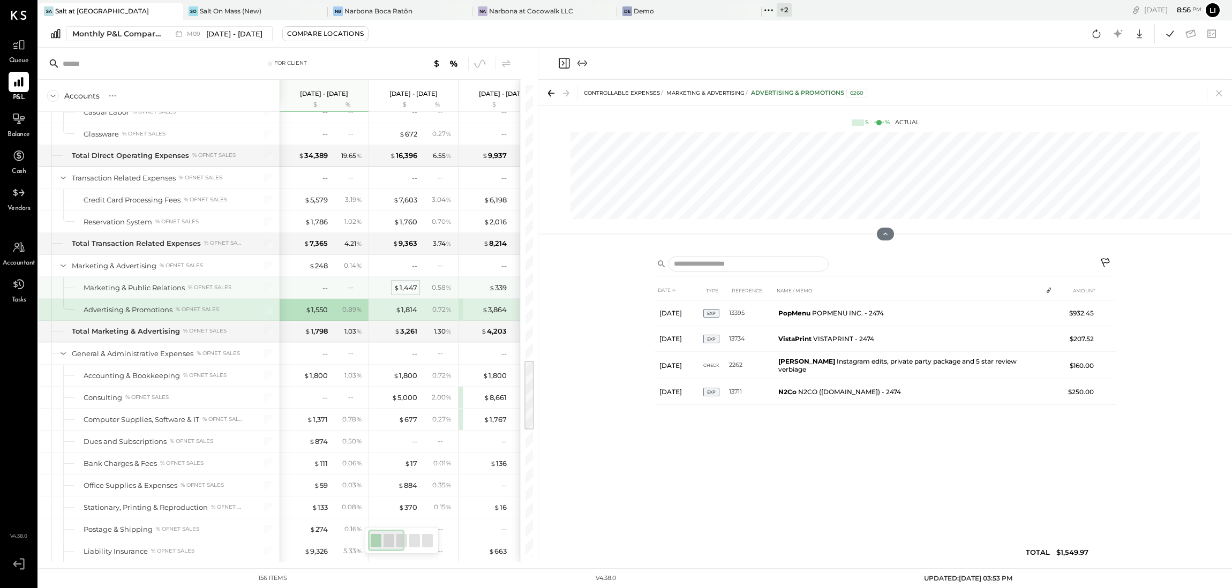
click at [408, 293] on div "$ 1,447" at bounding box center [406, 288] width 24 height 10
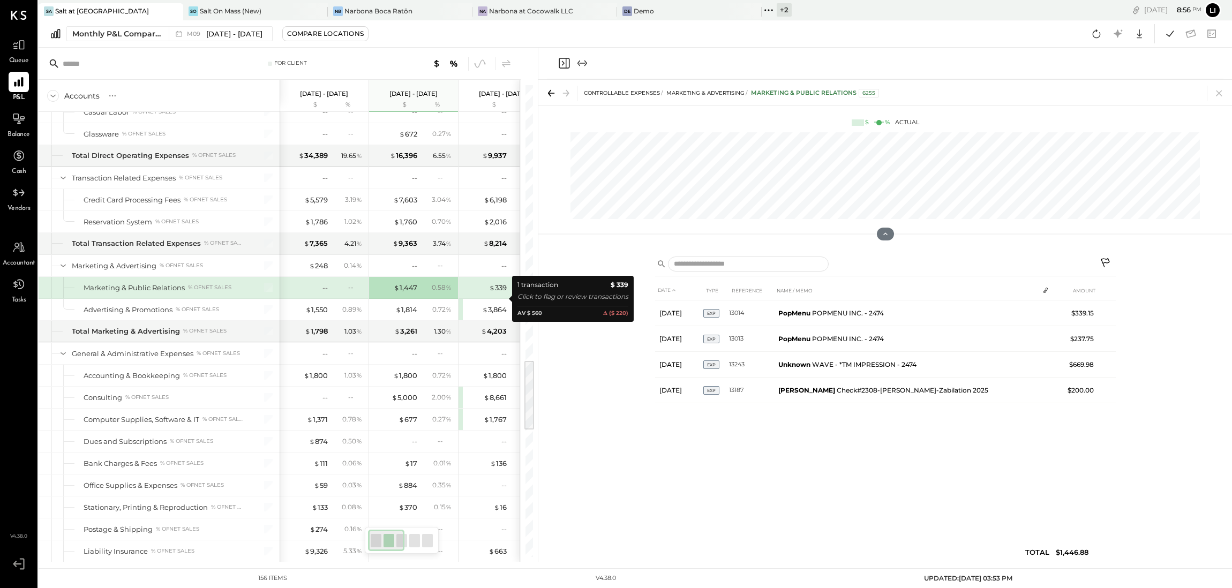
click at [483, 293] on div "$ 339" at bounding box center [485, 288] width 43 height 10
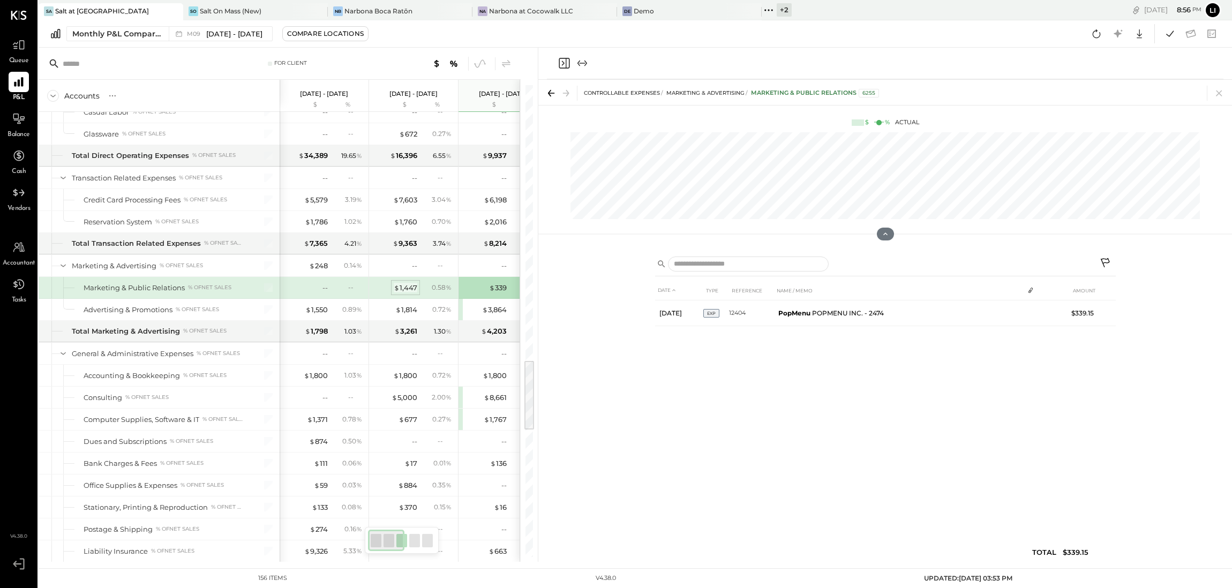
click at [407, 293] on div "$ 1,447" at bounding box center [406, 288] width 24 height 10
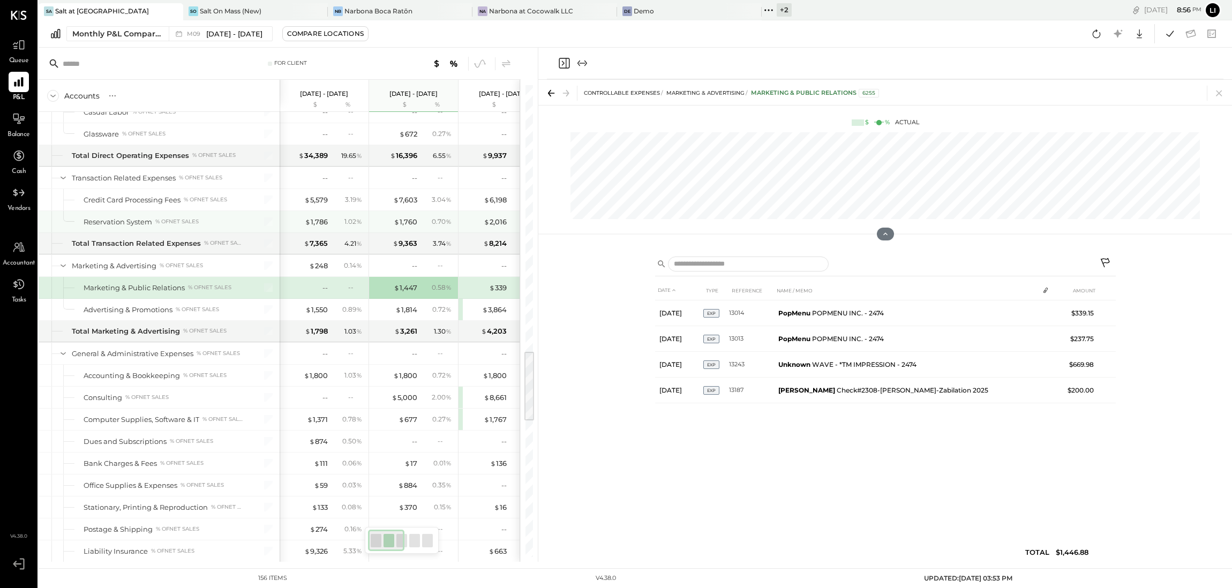
scroll to position [1747, 0]
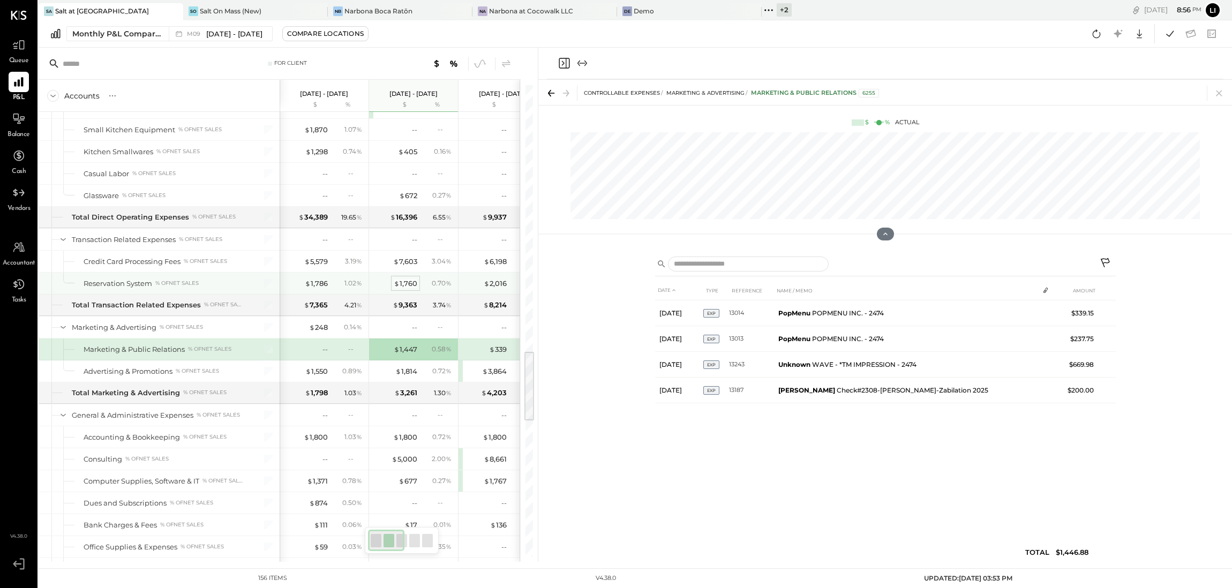
click at [414, 289] on div "$ 1,760" at bounding box center [406, 284] width 24 height 10
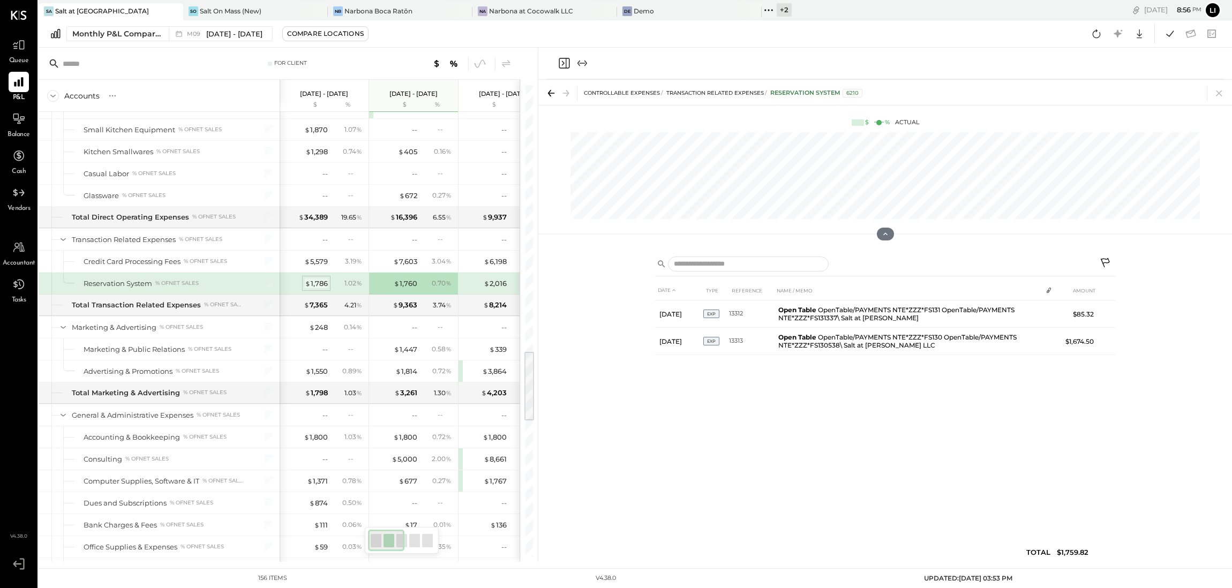
click at [317, 289] on div "$ 1,786" at bounding box center [316, 284] width 23 height 10
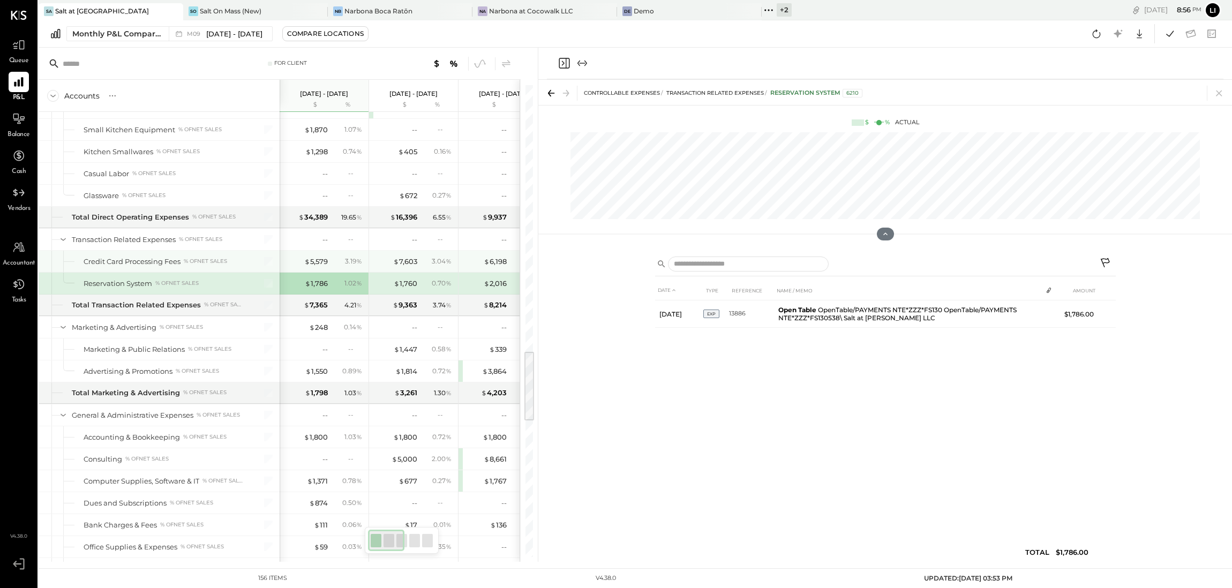
click at [392, 267] on div "$ 7,603" at bounding box center [395, 262] width 43 height 10
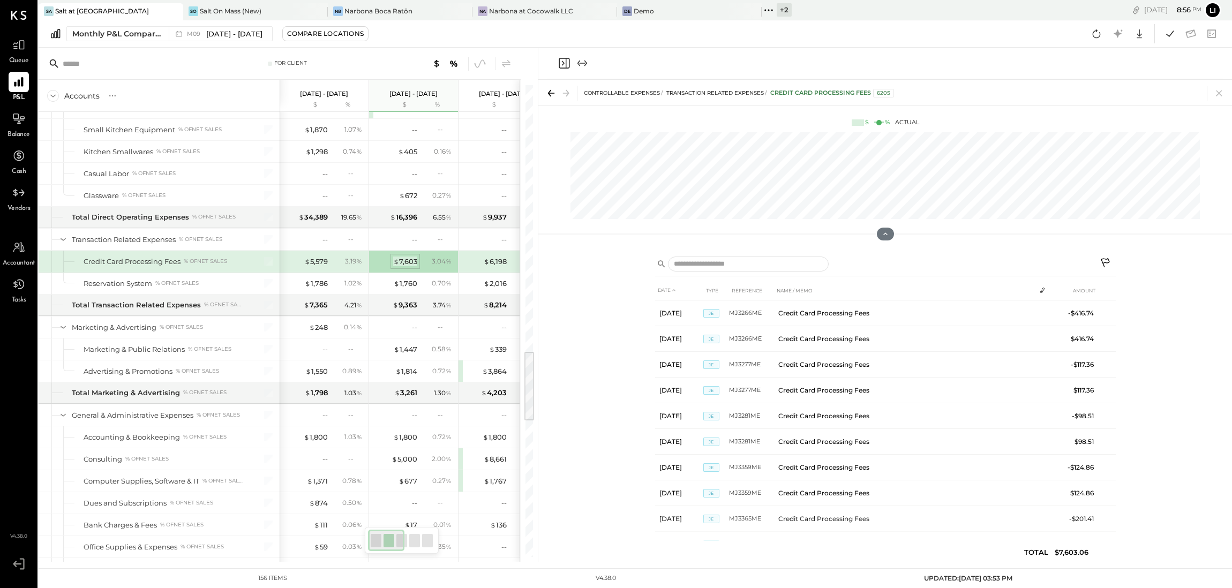
click at [411, 267] on div "$ 7,603" at bounding box center [405, 262] width 24 height 10
click at [315, 267] on div "$ 5,579" at bounding box center [316, 262] width 24 height 10
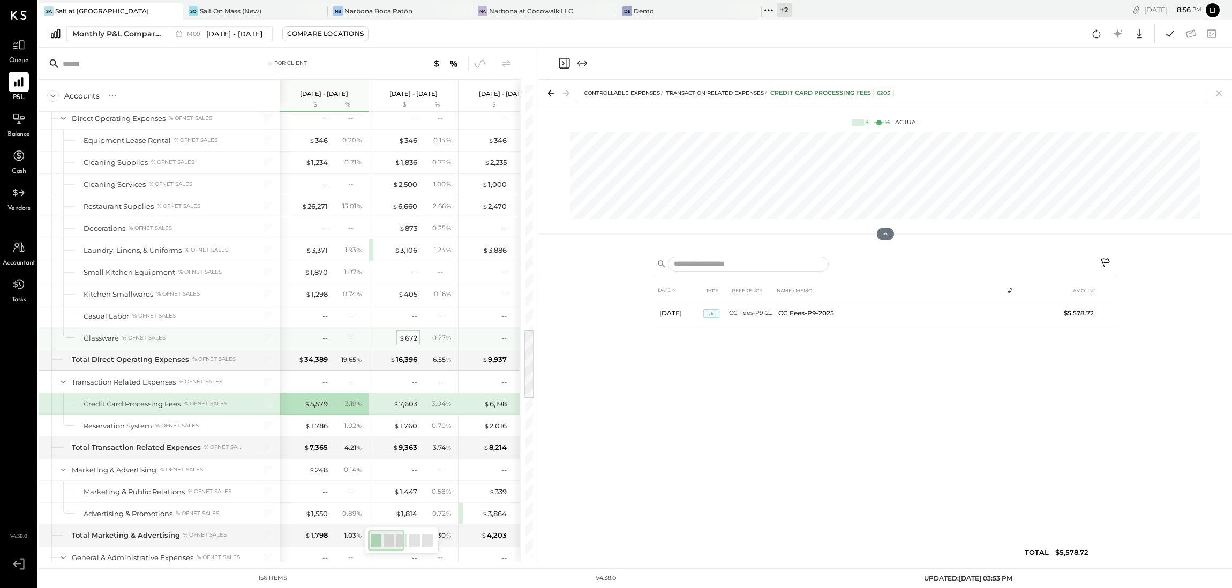
scroll to position [1603, 0]
click at [416, 344] on div "$ 672" at bounding box center [408, 339] width 18 height 10
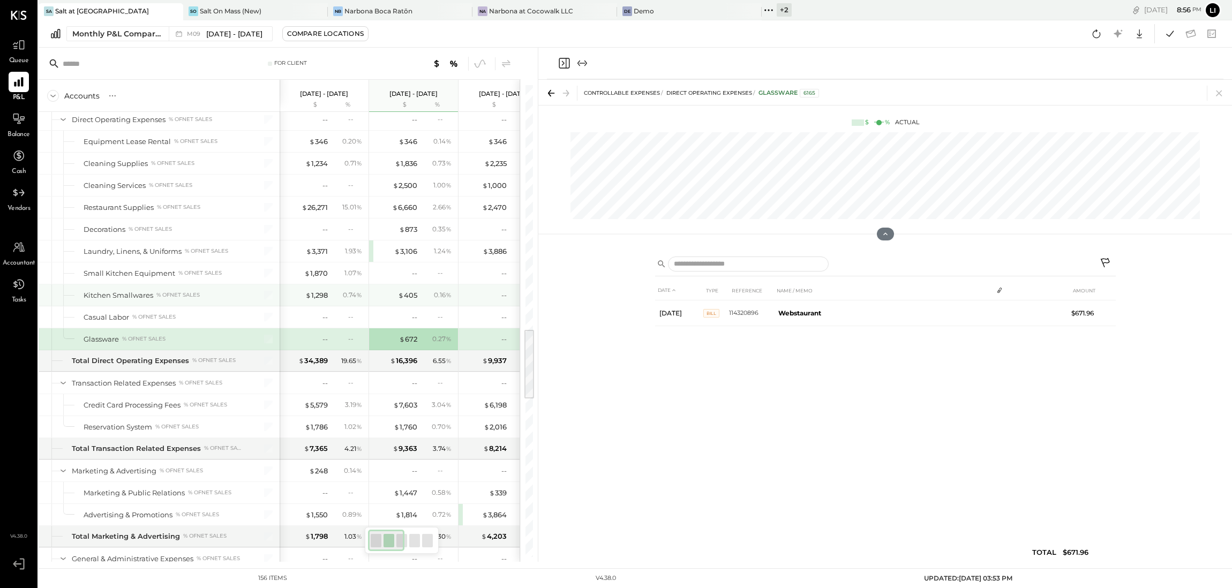
click at [400, 299] on span "$" at bounding box center [401, 295] width 6 height 9
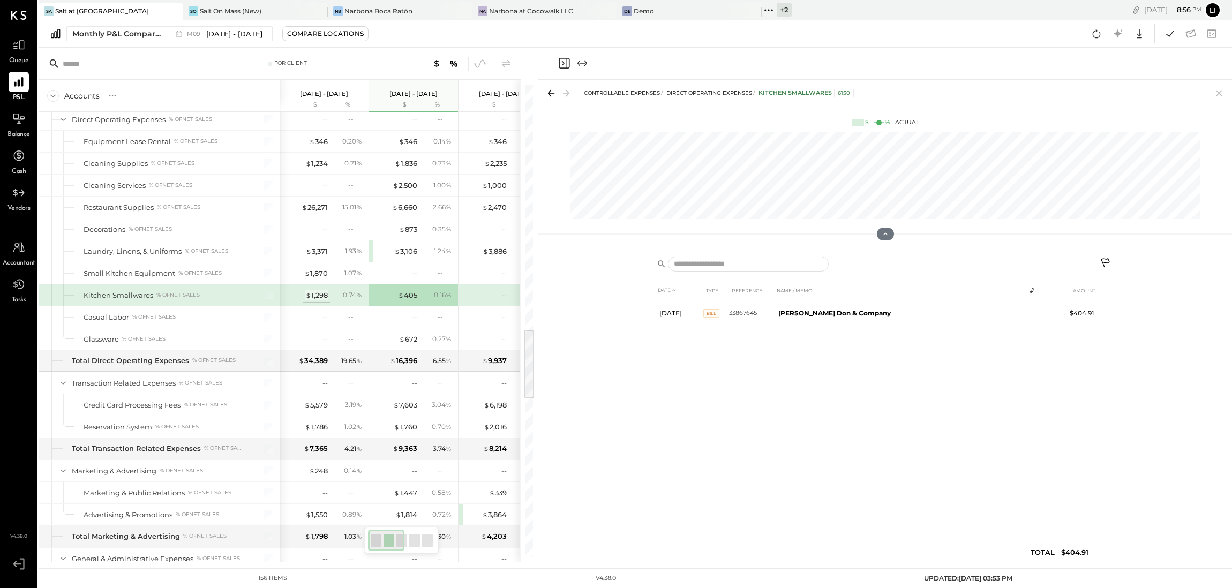
click at [318, 301] on div "$ 1,298" at bounding box center [316, 295] width 22 height 10
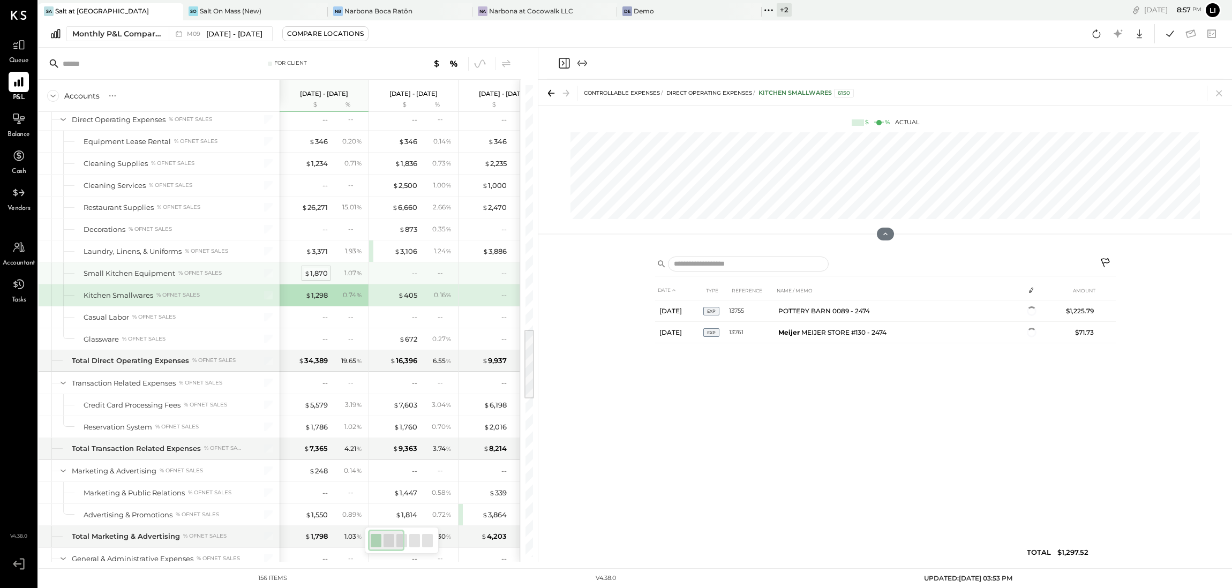
click at [324, 279] on div "$ 1,870" at bounding box center [316, 273] width 24 height 10
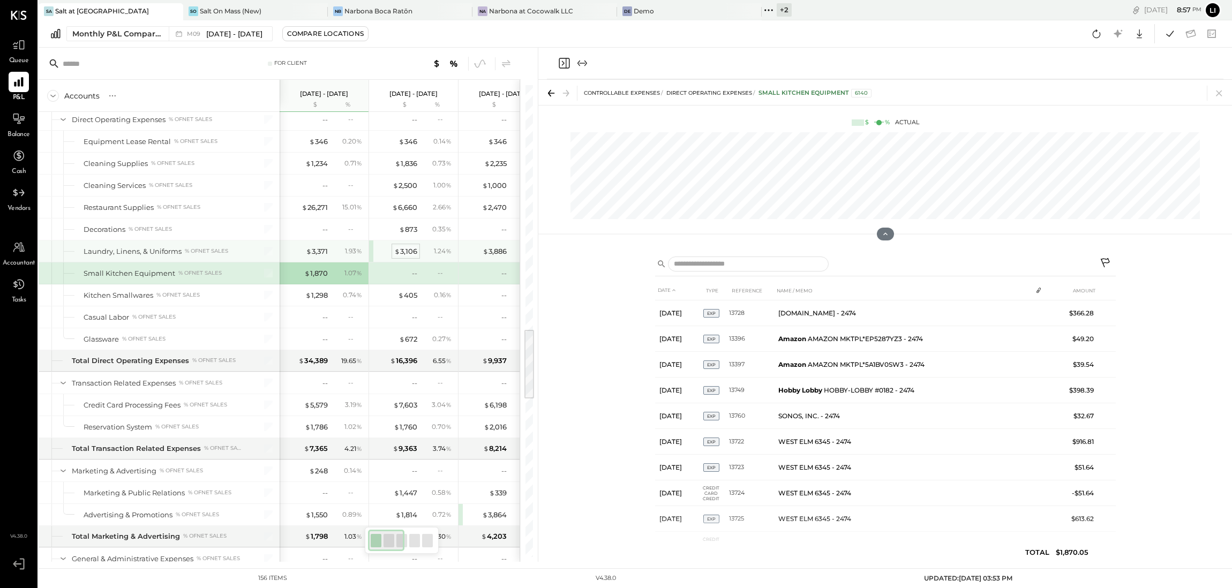
click at [411, 257] on div "$ 3,106" at bounding box center [405, 251] width 23 height 10
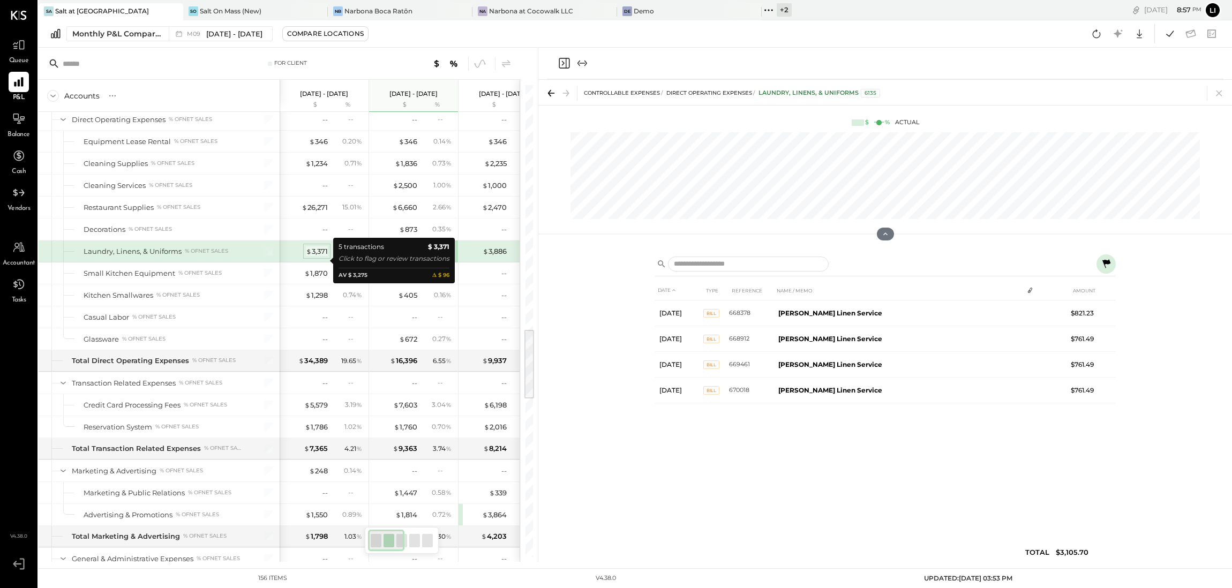
click at [316, 257] on div "$ 3,371" at bounding box center [317, 251] width 22 height 10
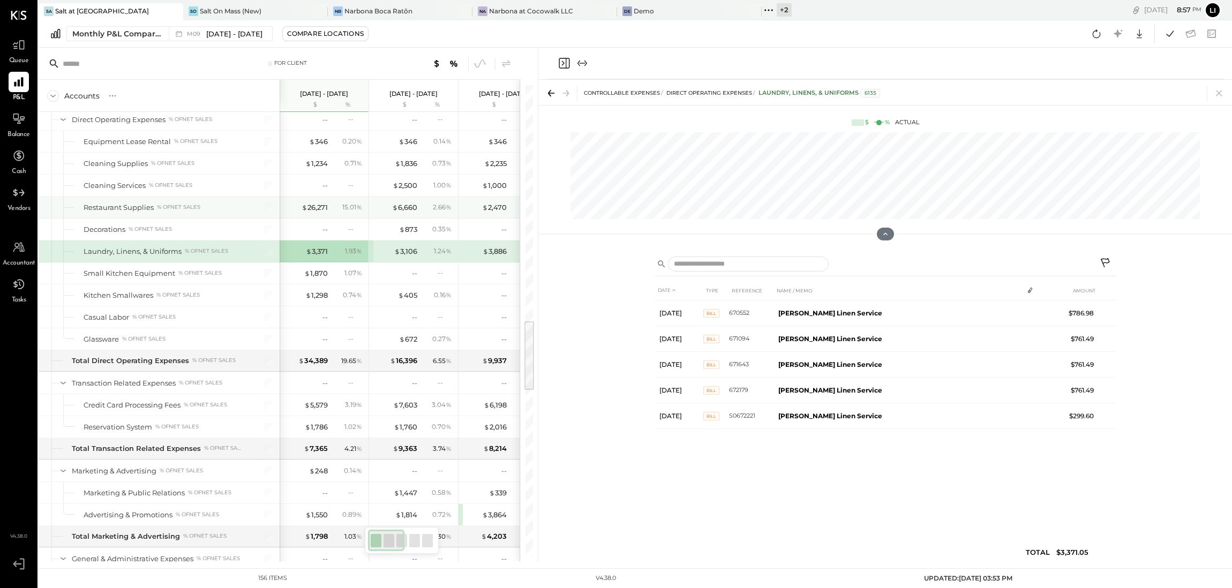
scroll to position [1546, 0]
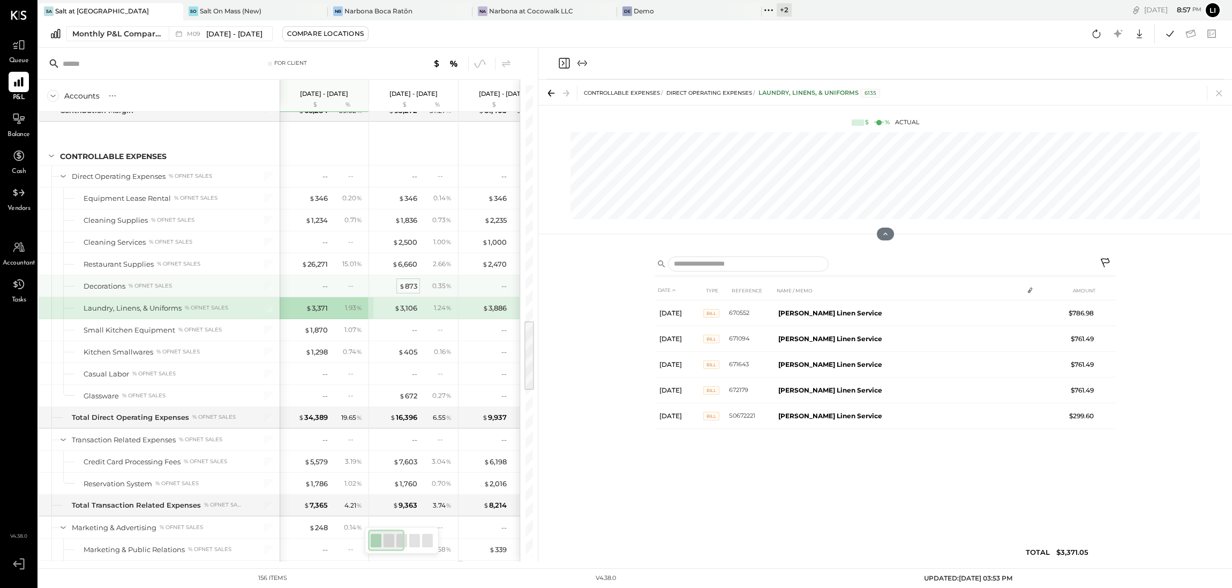
click at [409, 291] on div "$ 873" at bounding box center [408, 286] width 18 height 10
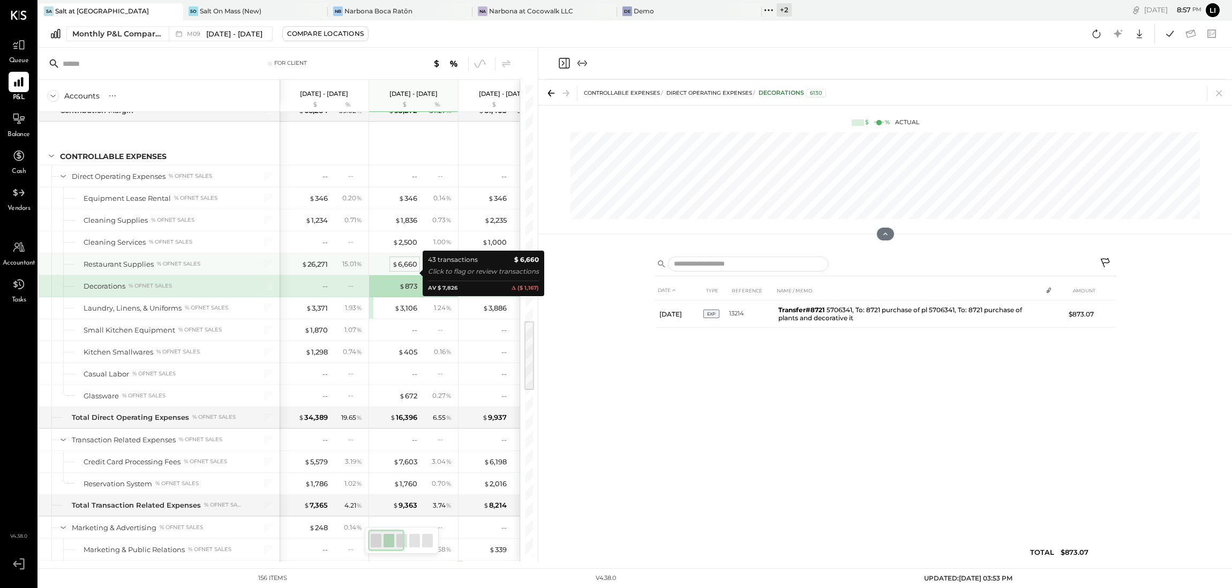
click at [407, 269] on div "$ 6,660" at bounding box center [404, 264] width 25 height 10
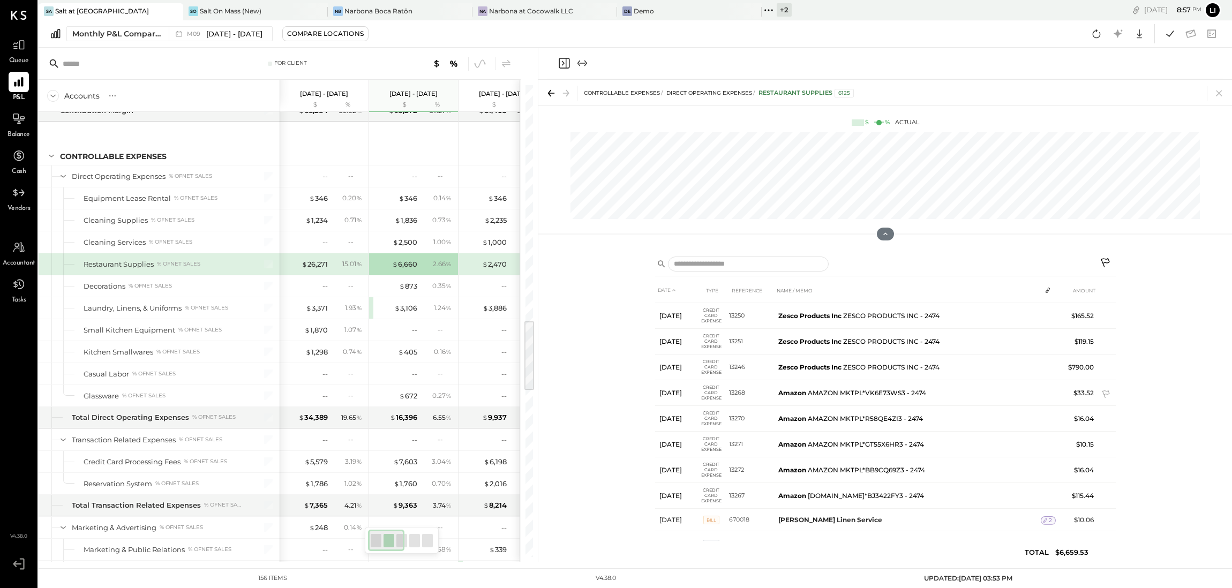
scroll to position [858, 0]
click at [313, 269] on div "$ 26,271" at bounding box center [315, 264] width 26 height 10
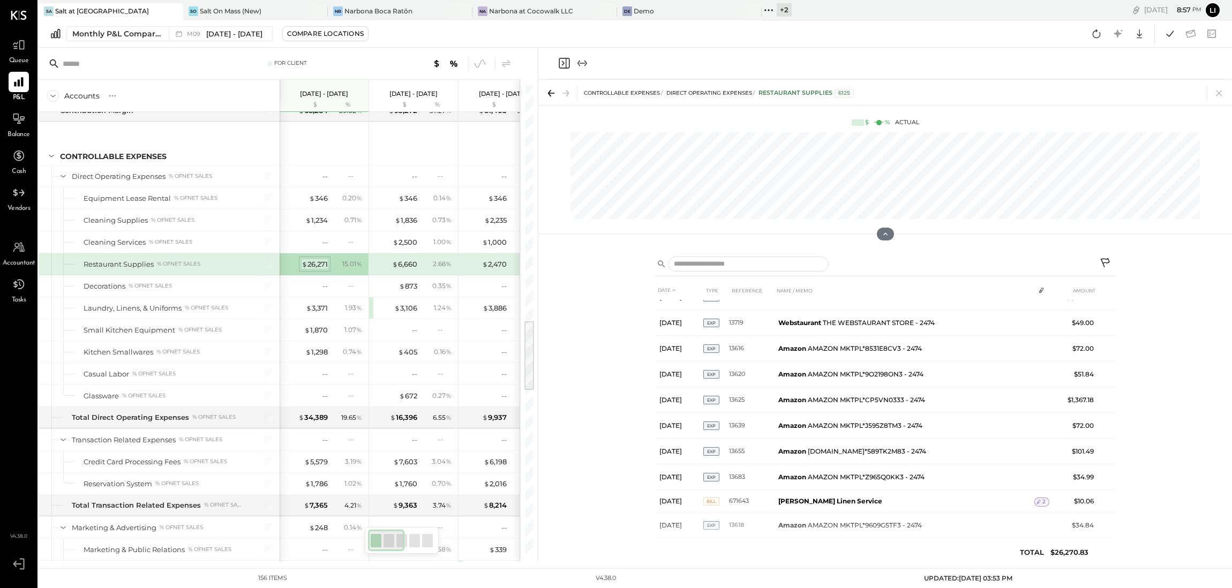
scroll to position [877, 0]
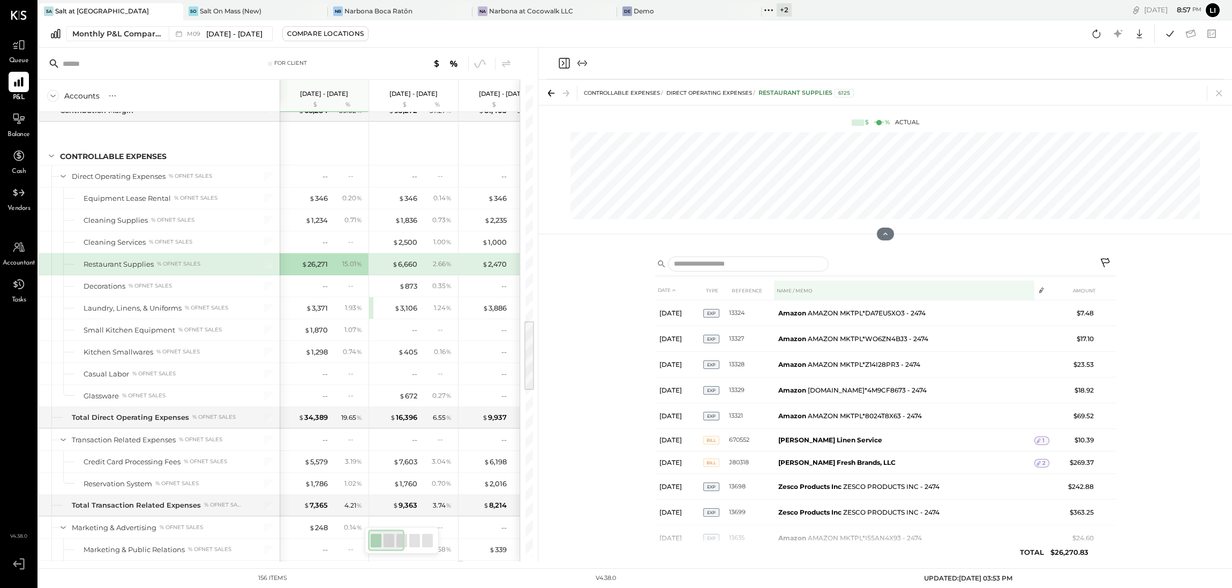
click at [820, 292] on th "NAME / MEMO" at bounding box center [904, 291] width 260 height 20
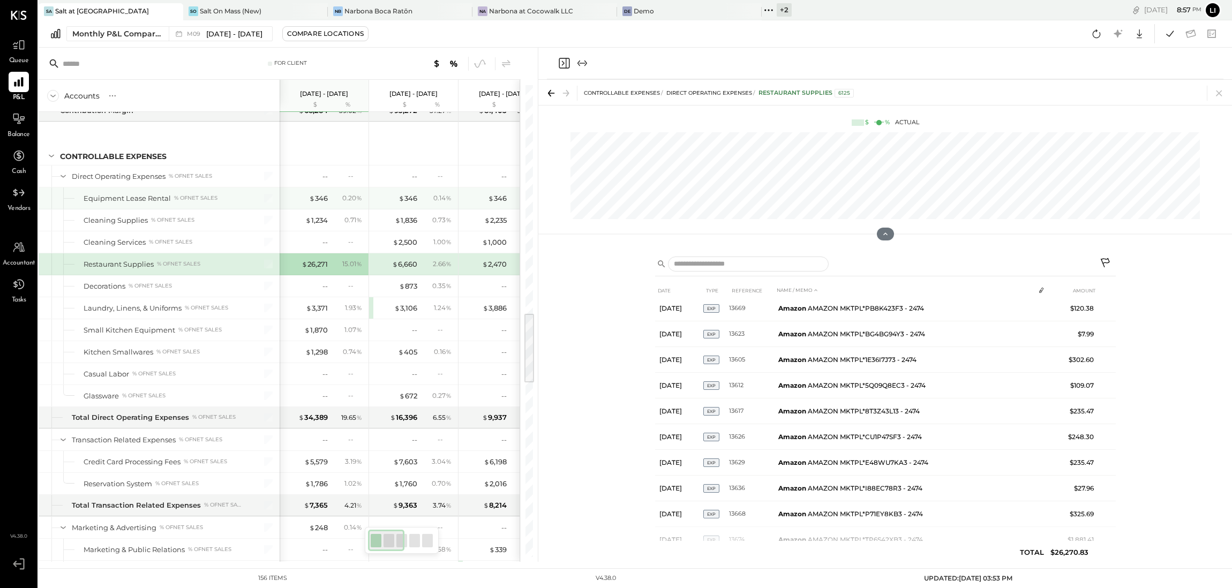
scroll to position [1498, 0]
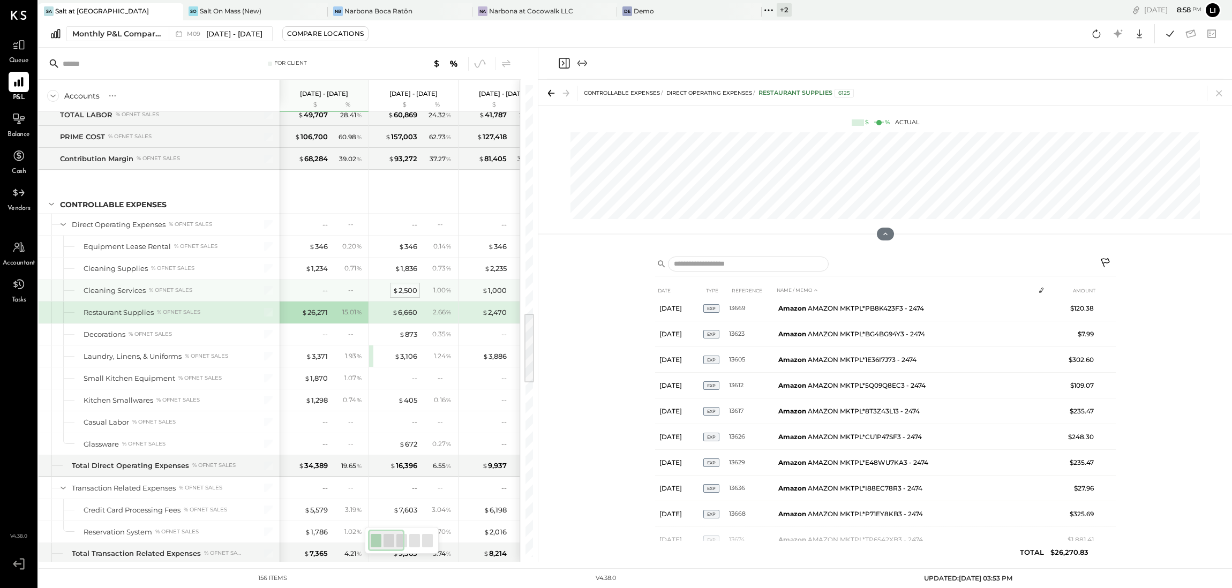
click at [397, 295] on span "$" at bounding box center [396, 290] width 6 height 9
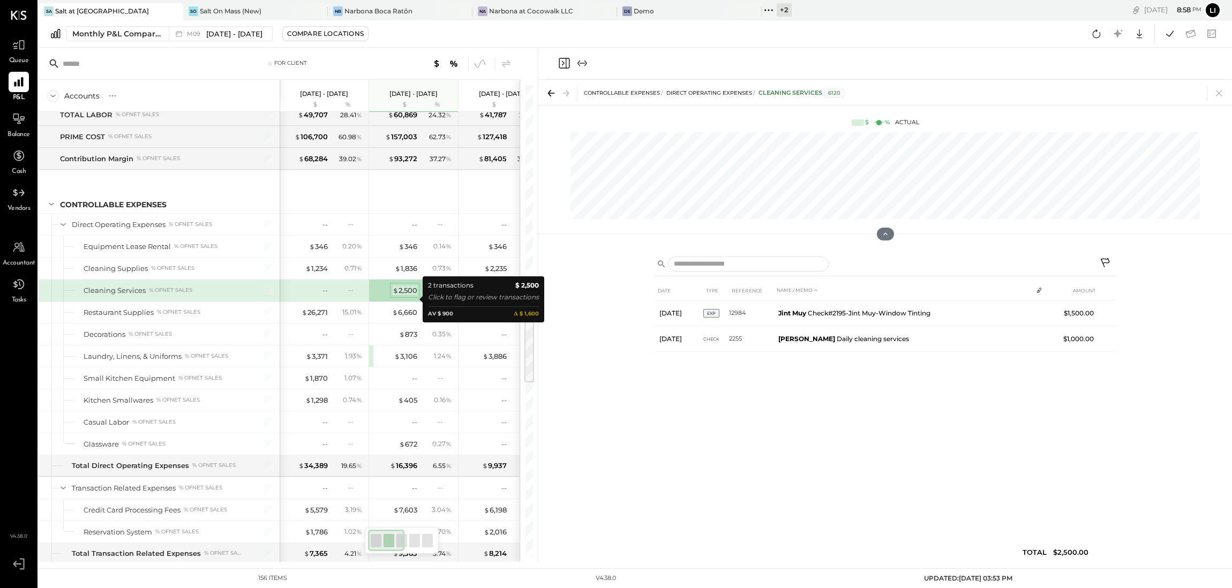
scroll to position [0, 0]
click at [720, 410] on div "DATE TYPE REFERENCE NAME / MEMO AMOUNT [DATE] EXP 12984 Jint Muy Check#2195-Jin…" at bounding box center [885, 424] width 461 height 287
click at [491, 296] on div "$ 1,000" at bounding box center [494, 291] width 25 height 10
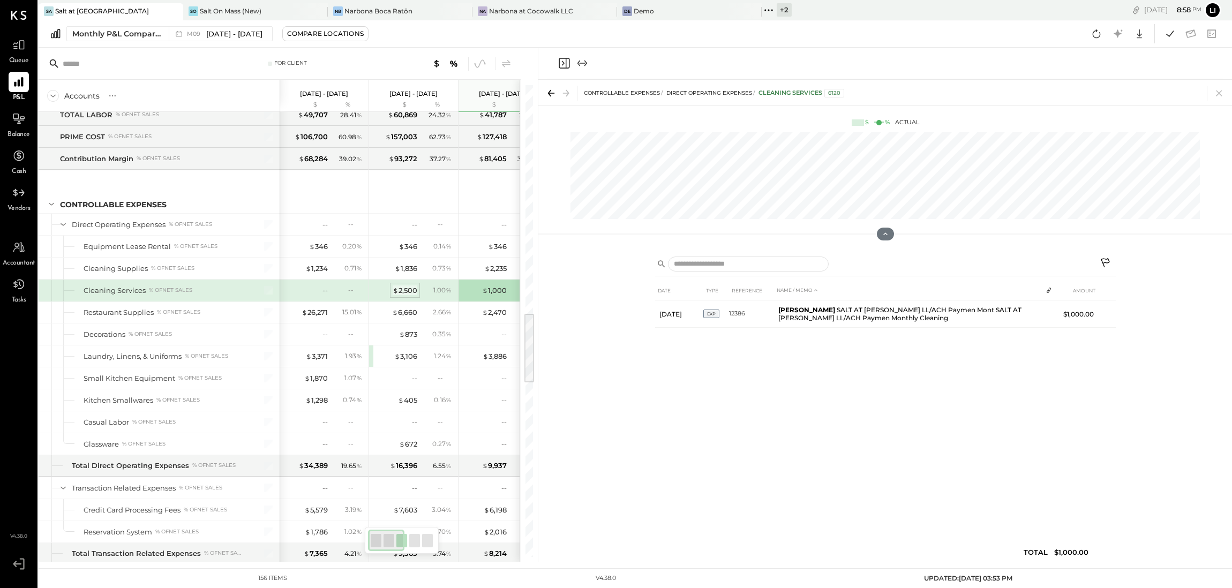
click at [403, 296] on div "$ 2,500" at bounding box center [405, 291] width 25 height 10
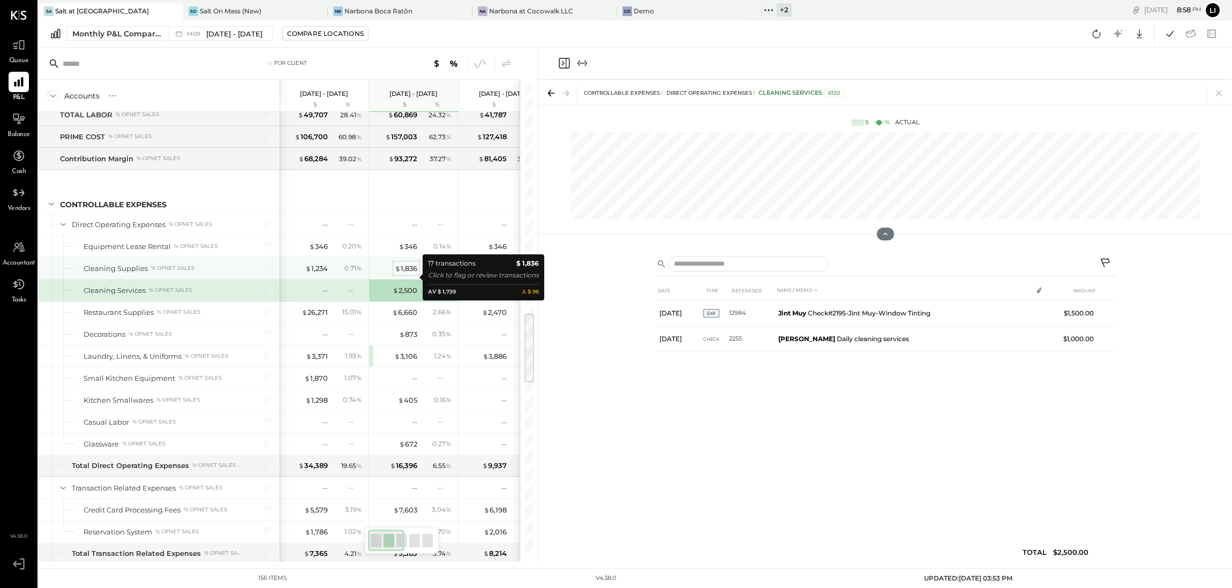
click at [414, 274] on div "$ 1,836" at bounding box center [406, 269] width 22 height 10
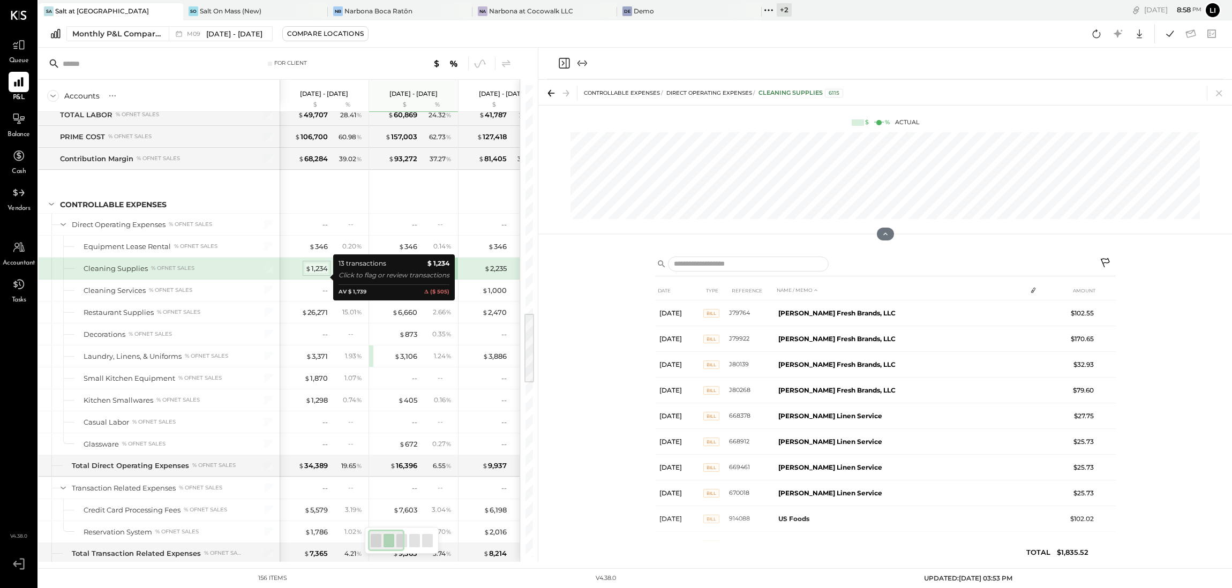
click at [317, 274] on div "$ 1,234" at bounding box center [316, 269] width 22 height 10
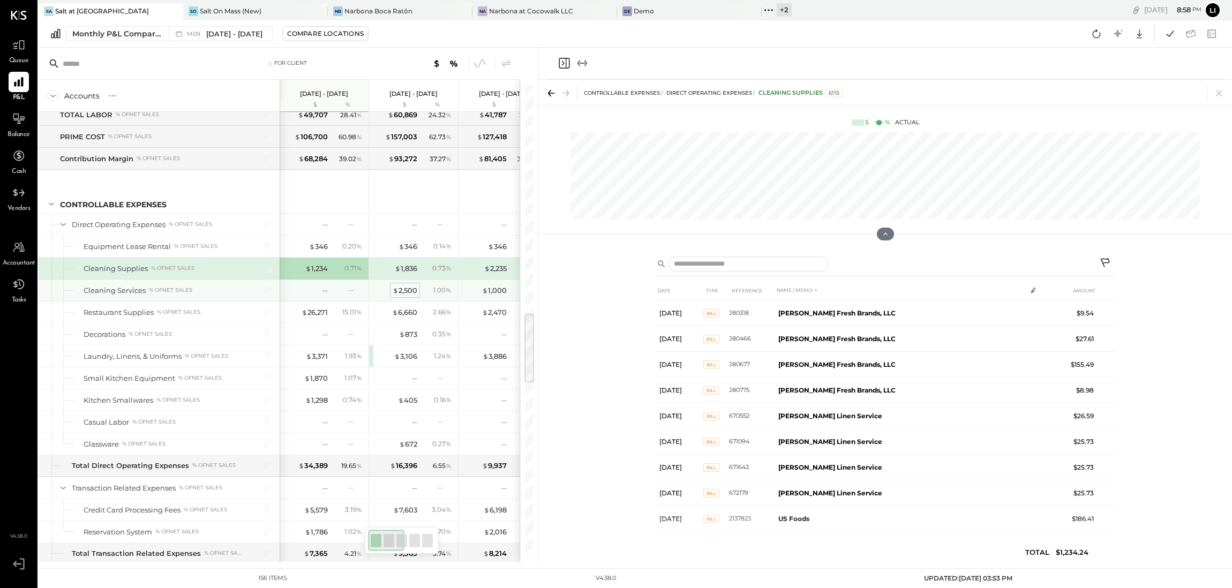
click at [409, 296] on div "$ 2,500" at bounding box center [405, 291] width 25 height 10
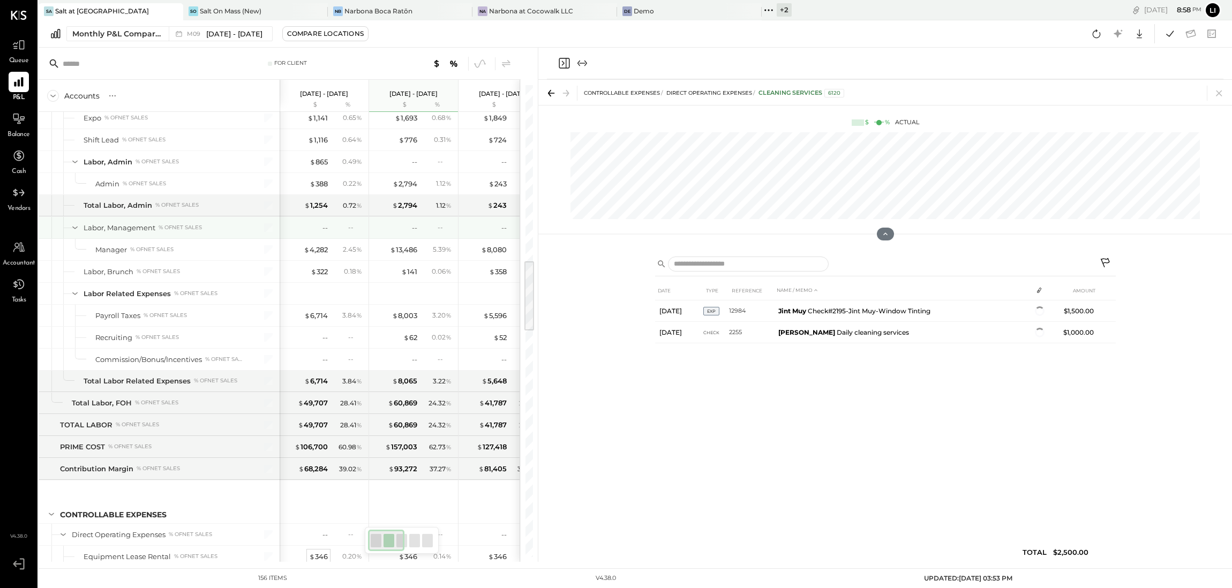
scroll to position [1154, 0]
